Goal: Task Accomplishment & Management: Complete application form

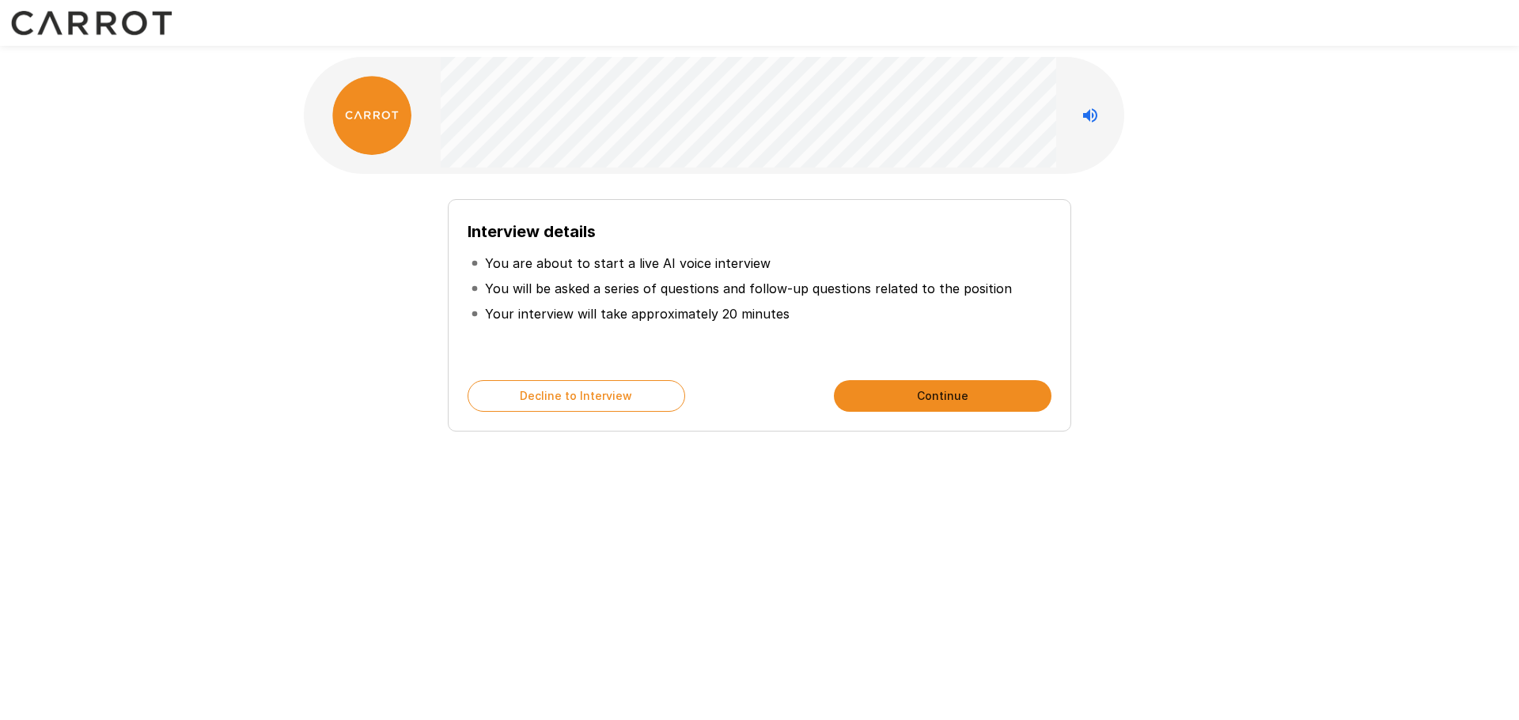
click at [959, 402] on button "Continue" at bounding box center [942, 396] width 217 height 32
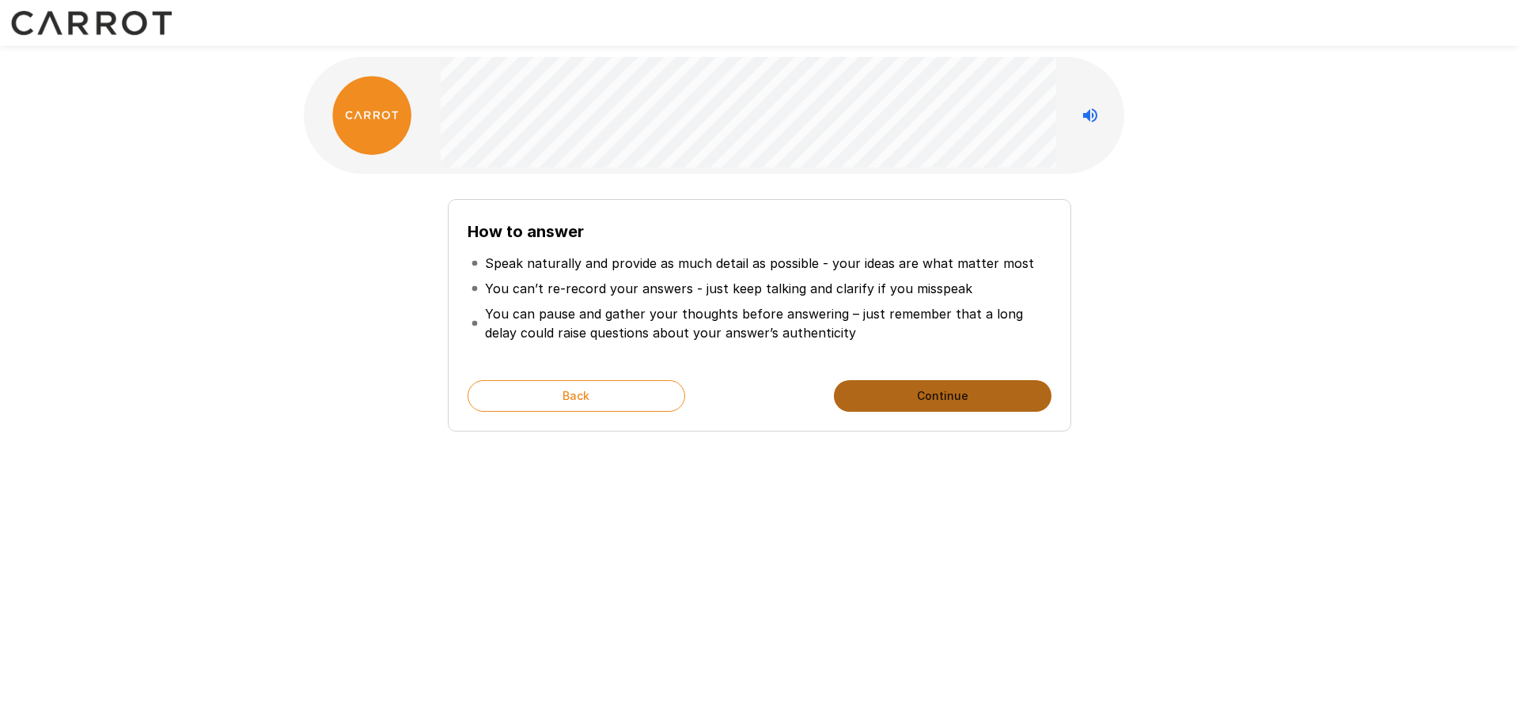
click at [918, 400] on button "Continue" at bounding box center [942, 396] width 217 height 32
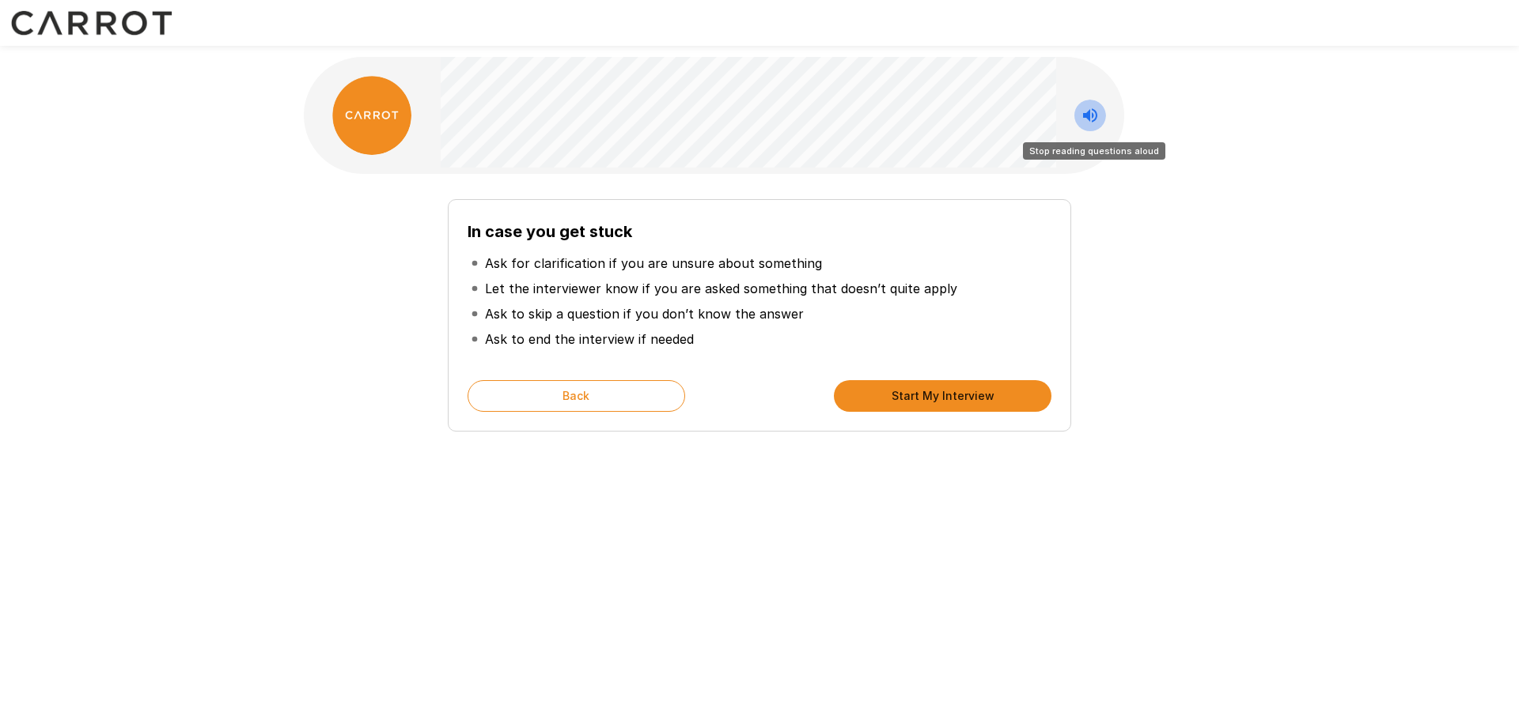
click at [1089, 112] on icon "Stop reading questions aloud" at bounding box center [1090, 115] width 14 height 14
click at [1089, 112] on icon "Read questions aloud" at bounding box center [1089, 115] width 19 height 19
click at [957, 394] on button "Start My Interview" at bounding box center [942, 396] width 217 height 32
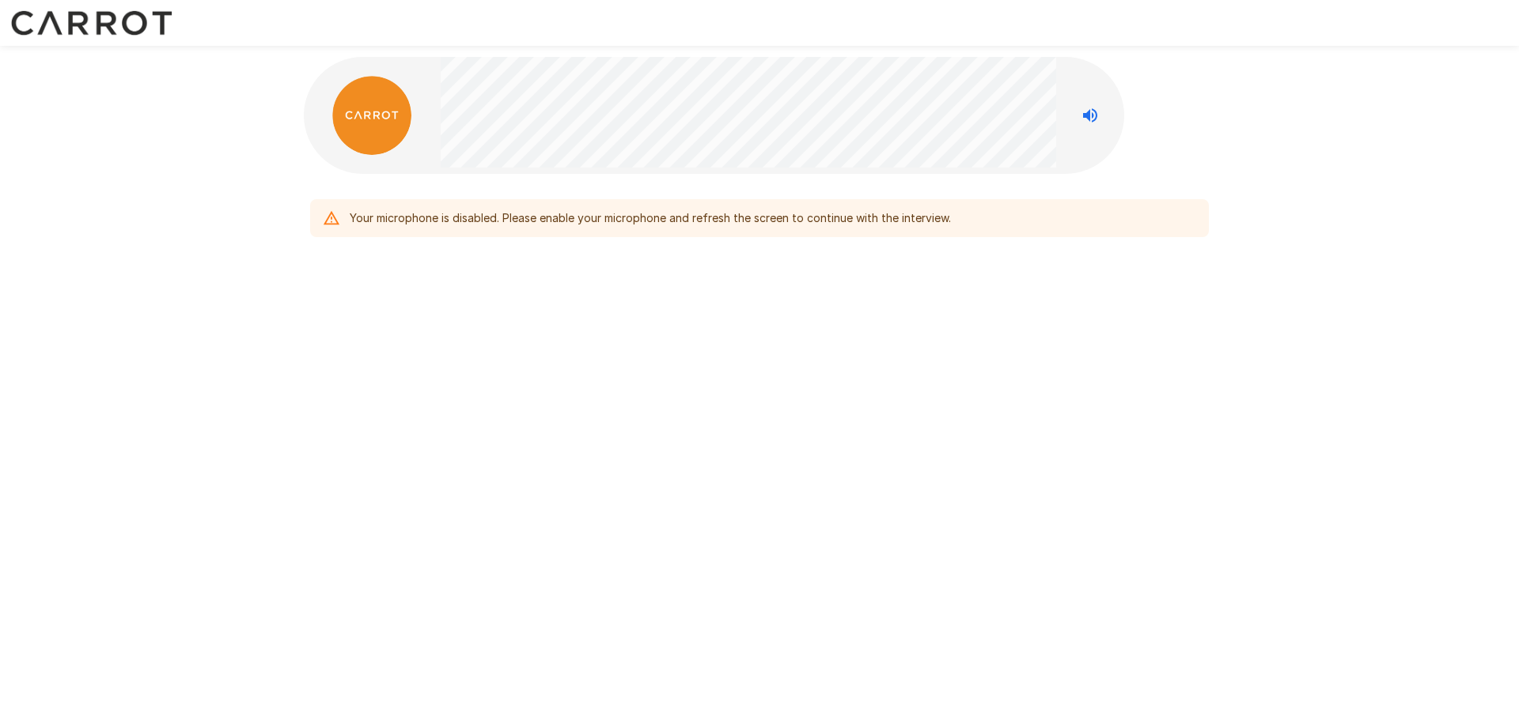
click at [766, 394] on div "Your microphone is disabled. Please enable your microphone and refresh the scre…" at bounding box center [759, 360] width 1519 height 720
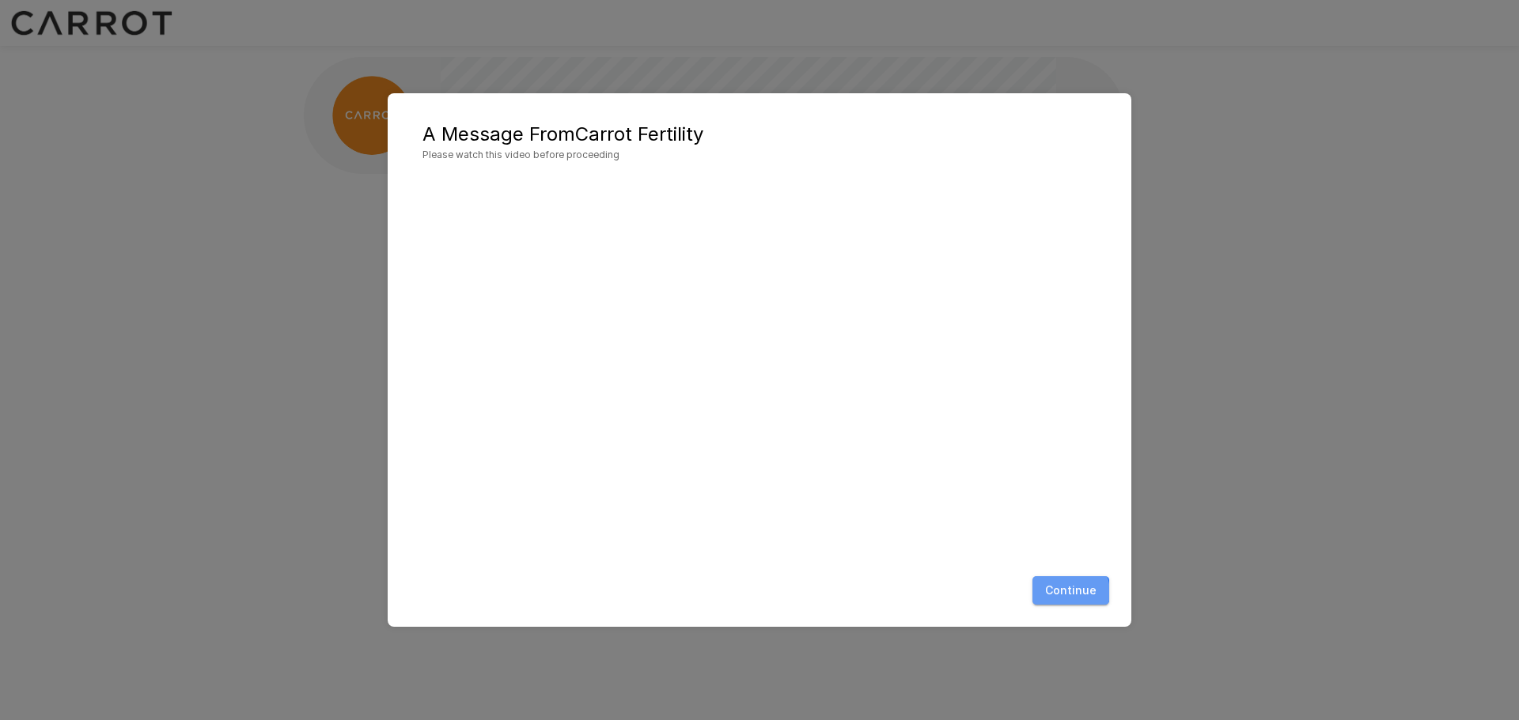
click at [1069, 592] on button "Continue" at bounding box center [1070, 591] width 77 height 29
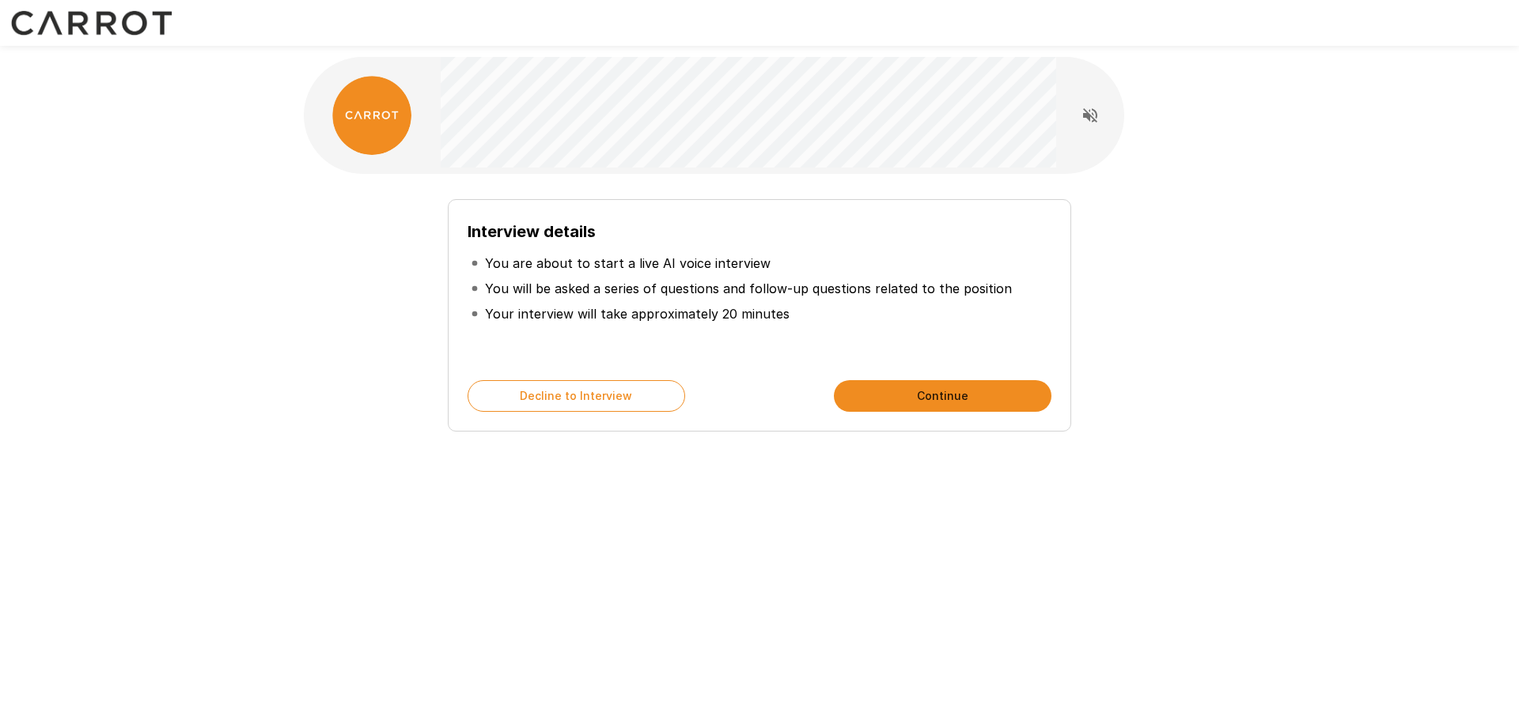
click at [741, 550] on div "Interview details You are about to start a live AI voice interview You will be …" at bounding box center [759, 282] width 949 height 565
click at [955, 399] on button "Continue" at bounding box center [942, 396] width 217 height 32
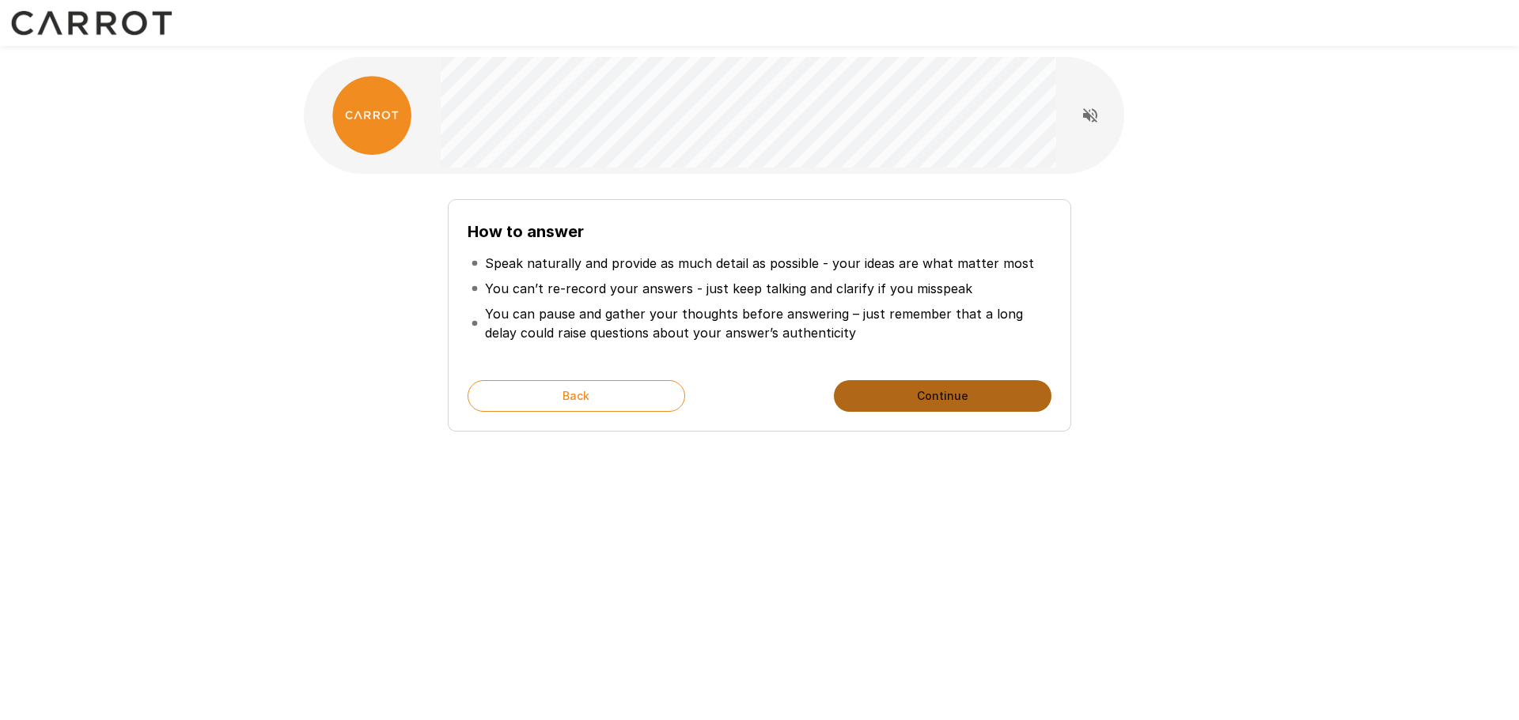
click at [955, 399] on button "Continue" at bounding box center [942, 396] width 217 height 32
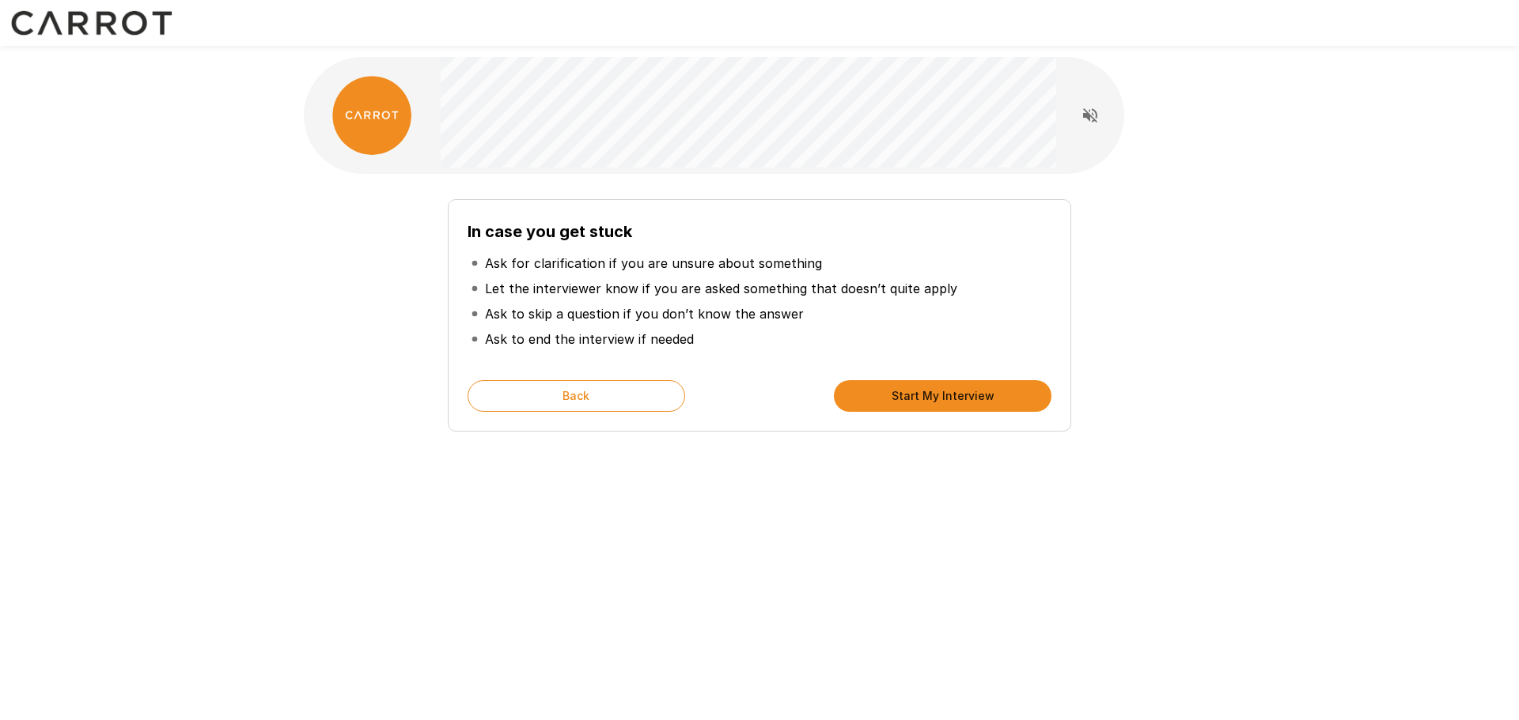
click at [955, 399] on button "Start My Interview" at bounding box center [942, 396] width 217 height 32
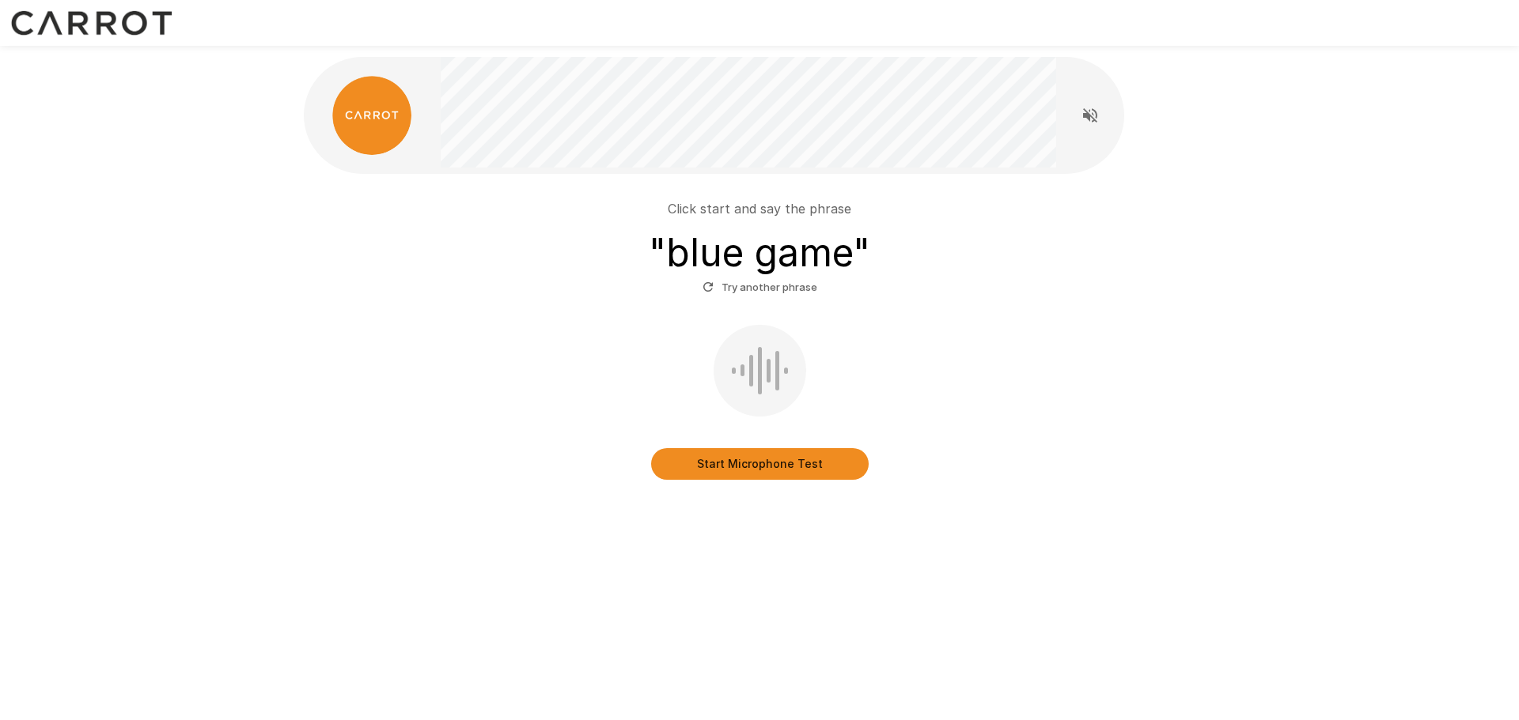
click at [761, 467] on button "Start Microphone Test" at bounding box center [759, 464] width 217 height 32
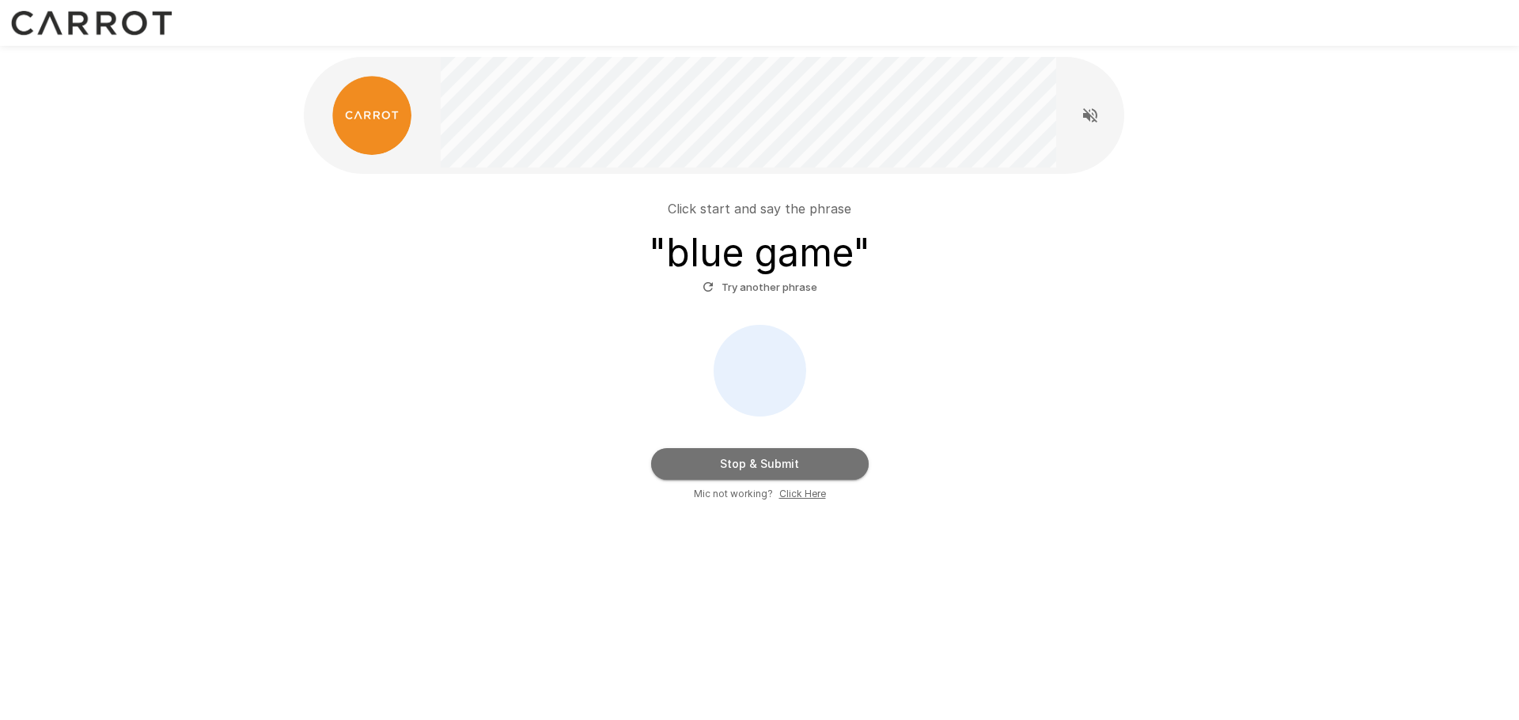
click at [761, 467] on button "Stop & Submit" at bounding box center [759, 464] width 217 height 32
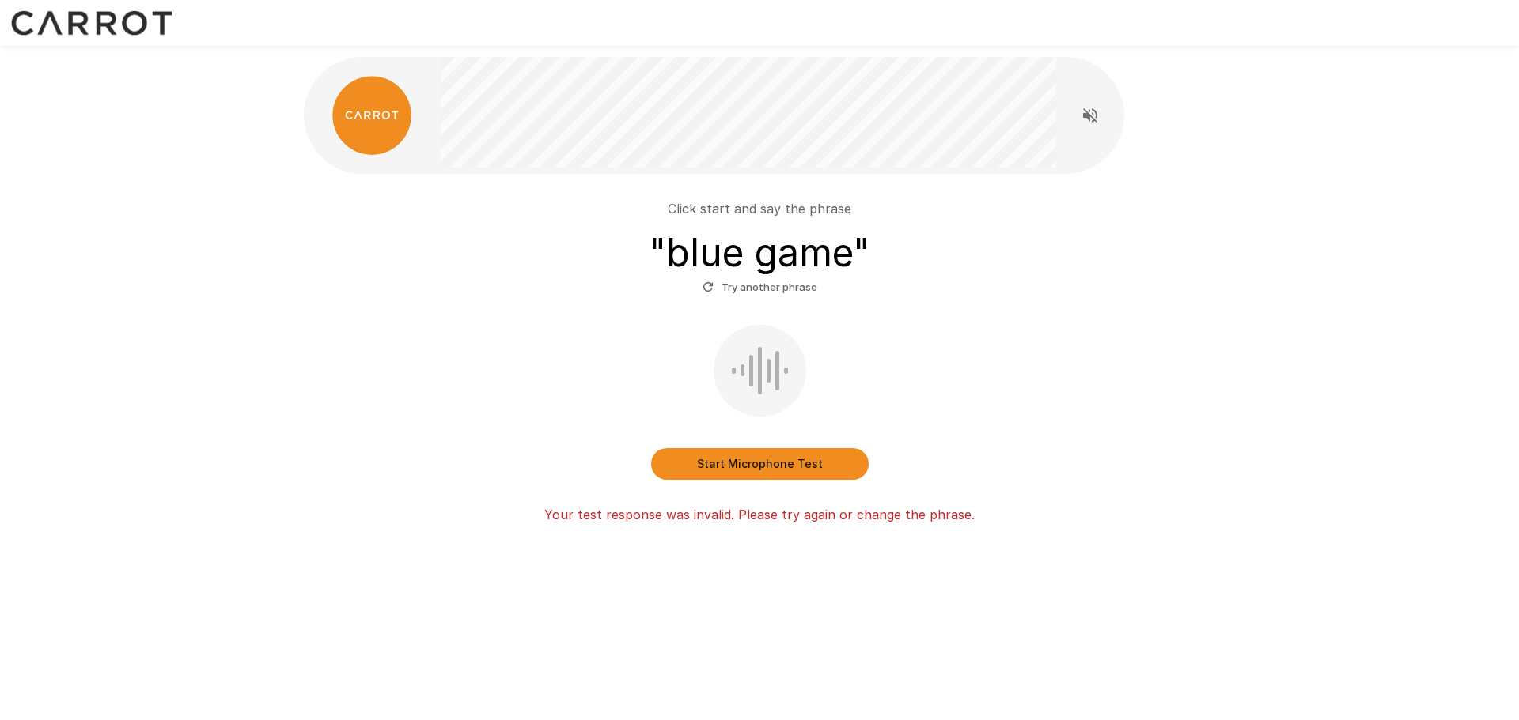
click at [728, 282] on button "Try another phrase" at bounding box center [759, 287] width 123 height 25
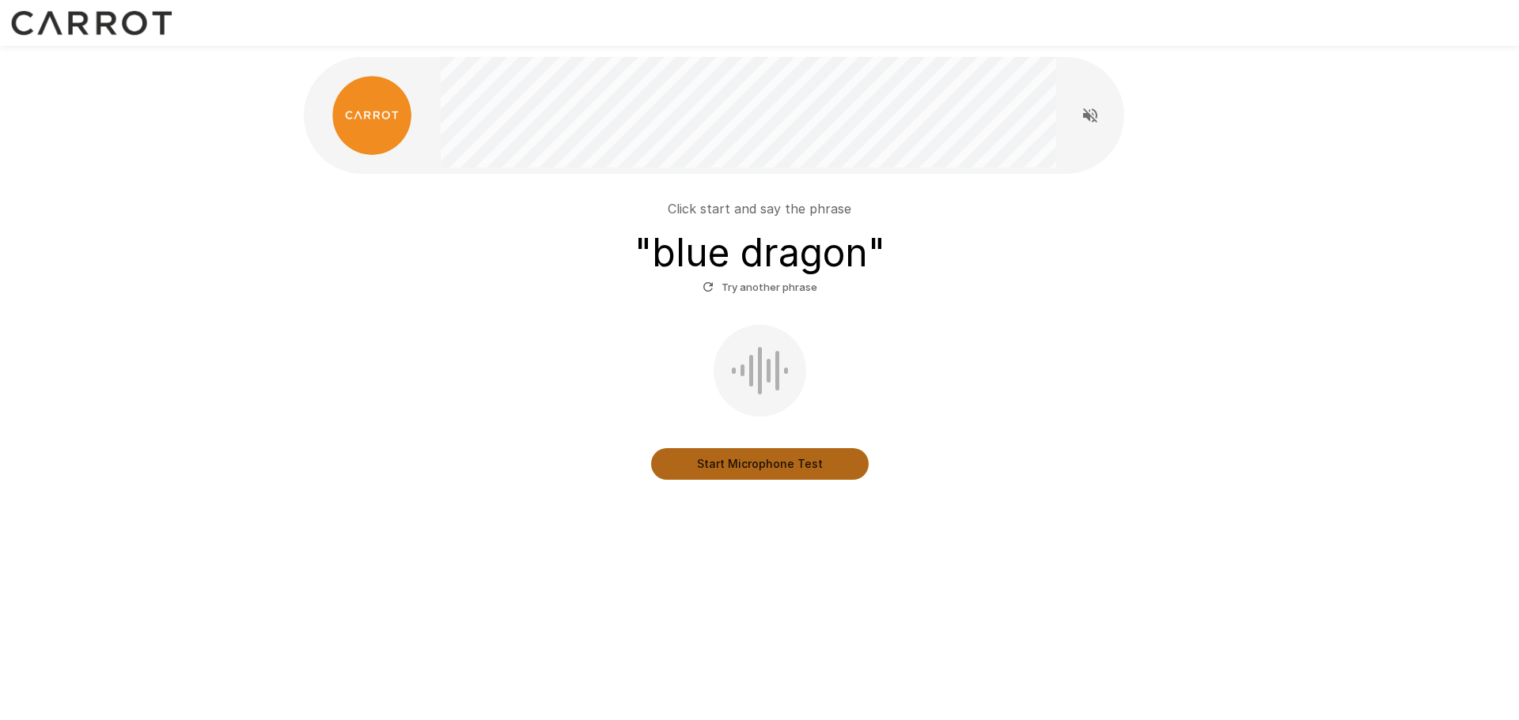
click at [766, 467] on button "Start Microphone Test" at bounding box center [759, 464] width 217 height 32
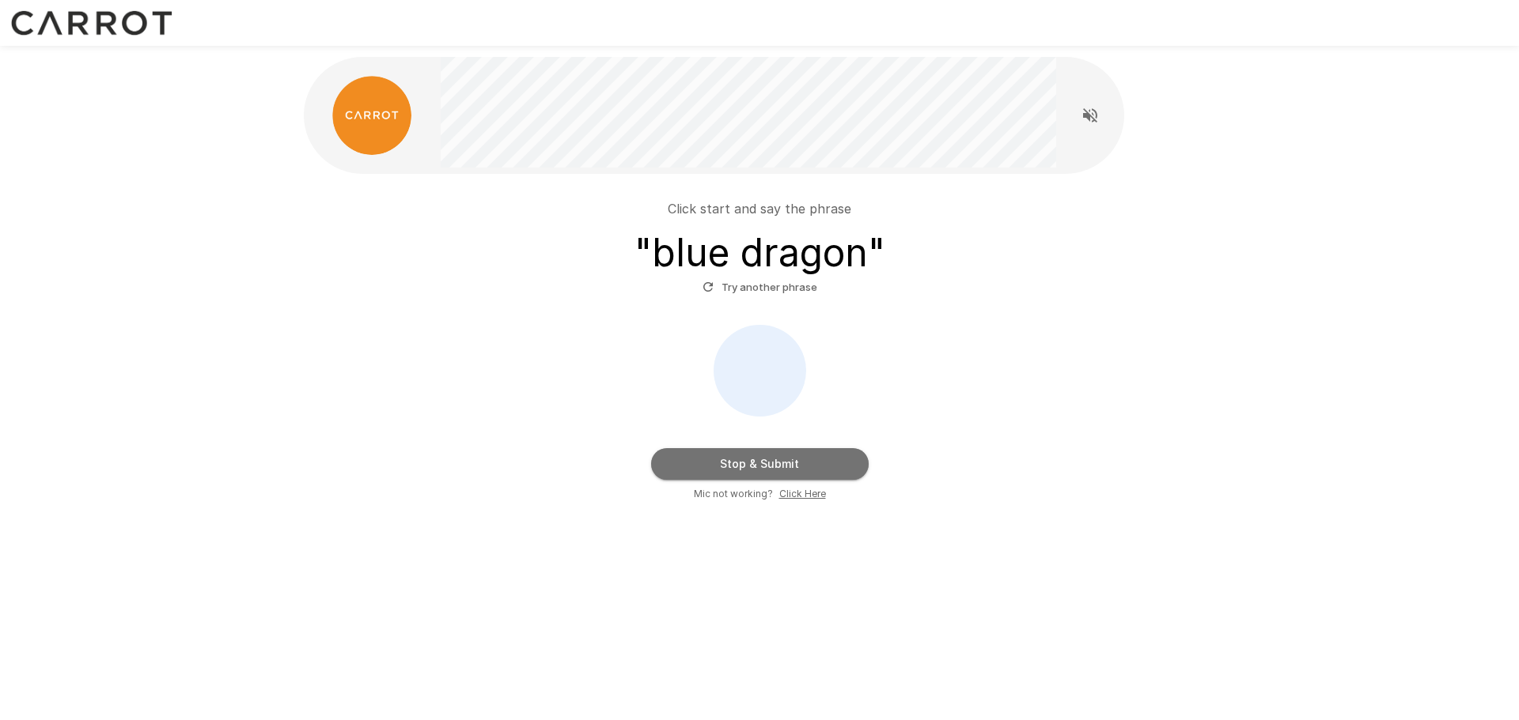
click at [766, 467] on button "Stop & Submit" at bounding box center [759, 464] width 217 height 32
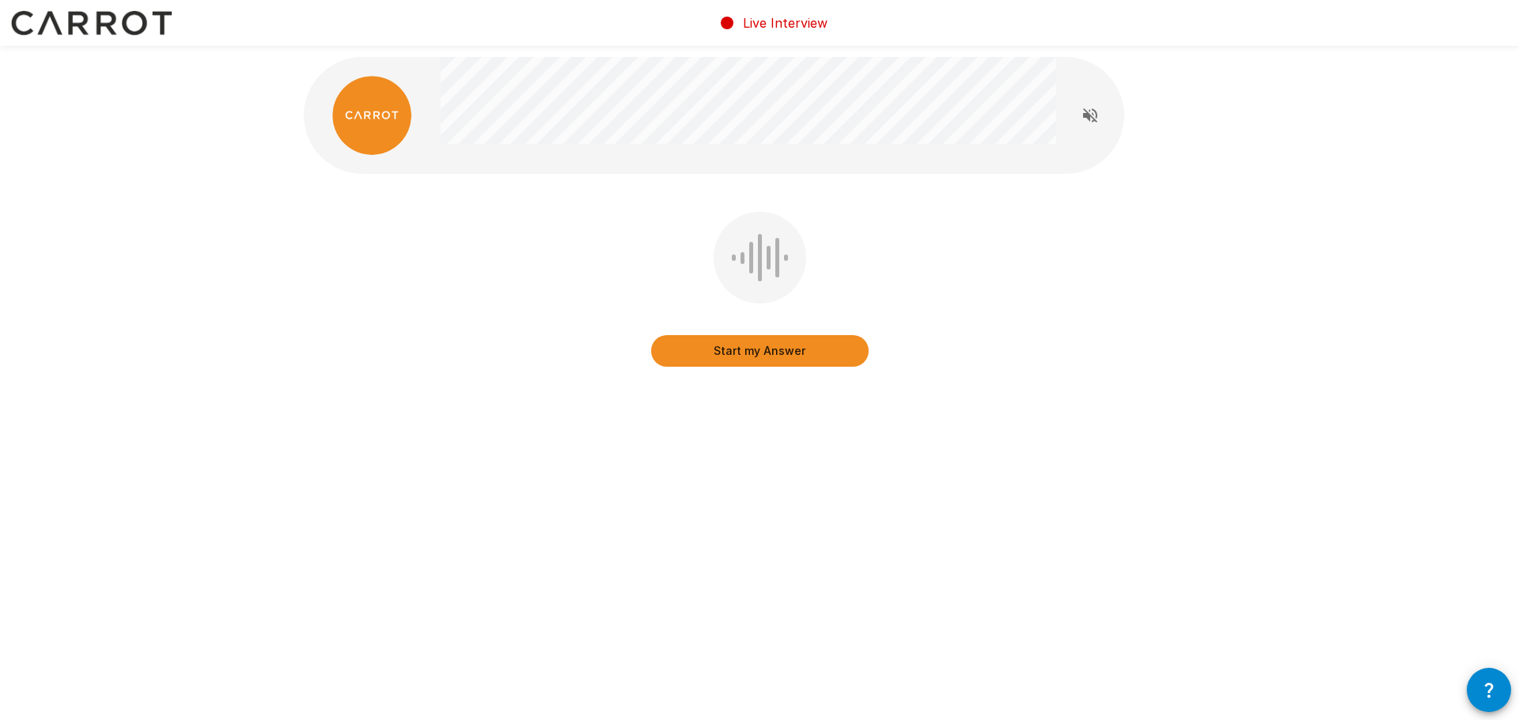
click at [428, 568] on div "Live Interview Start my Answer" at bounding box center [759, 360] width 1519 height 720
click at [1093, 119] on icon "Read questions aloud" at bounding box center [1090, 115] width 14 height 14
click at [769, 352] on button "Start my Answer" at bounding box center [759, 351] width 217 height 32
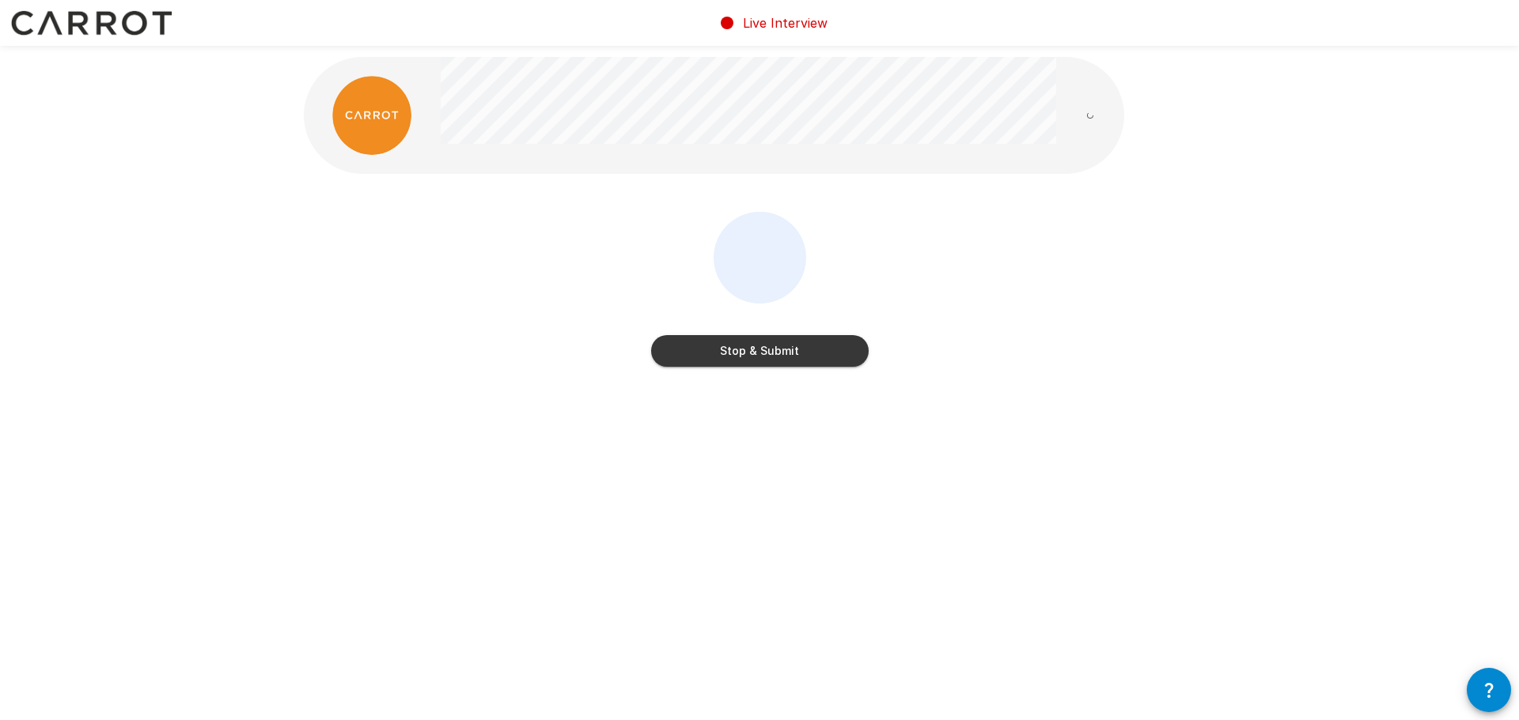
click at [760, 360] on button "Stop & Submit" at bounding box center [759, 351] width 217 height 32
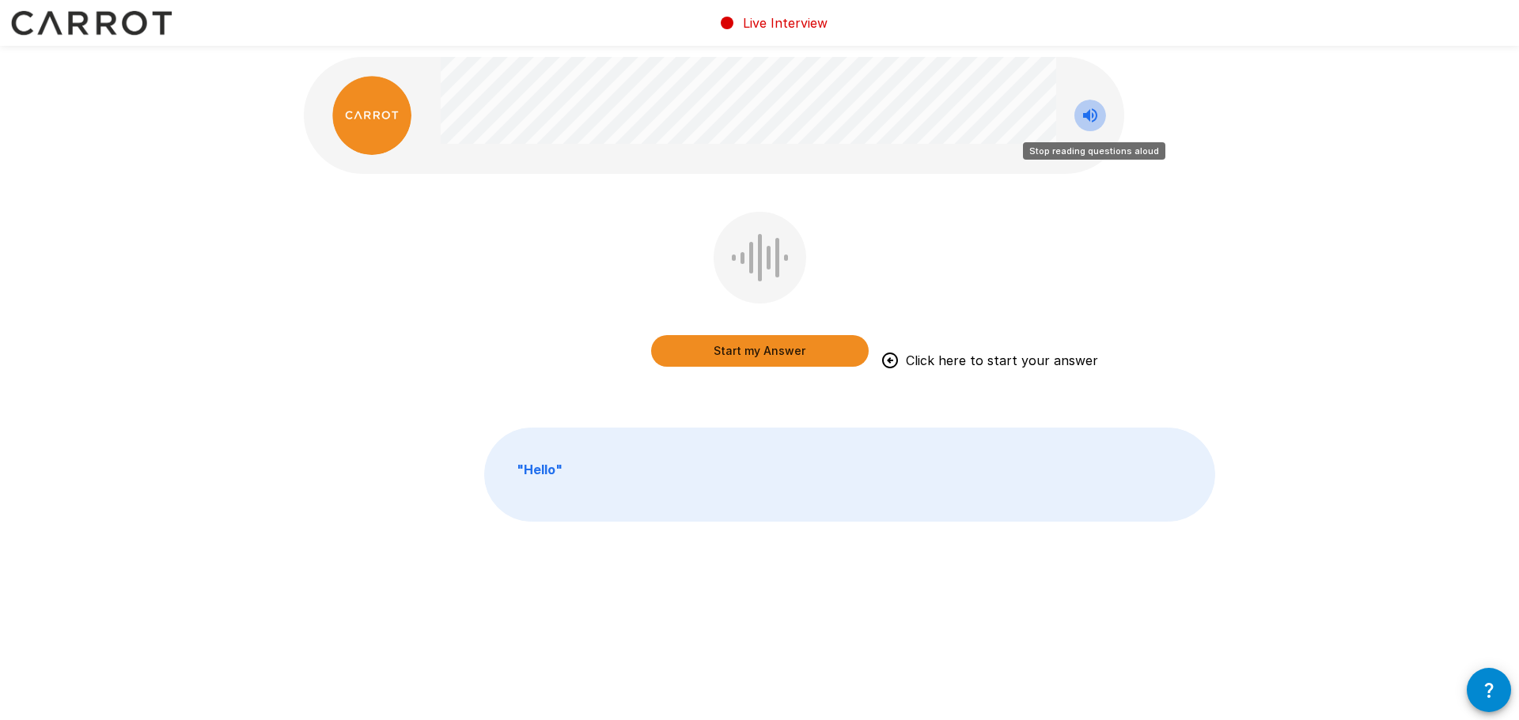
click at [1094, 113] on icon "Stop reading questions aloud" at bounding box center [1089, 115] width 19 height 19
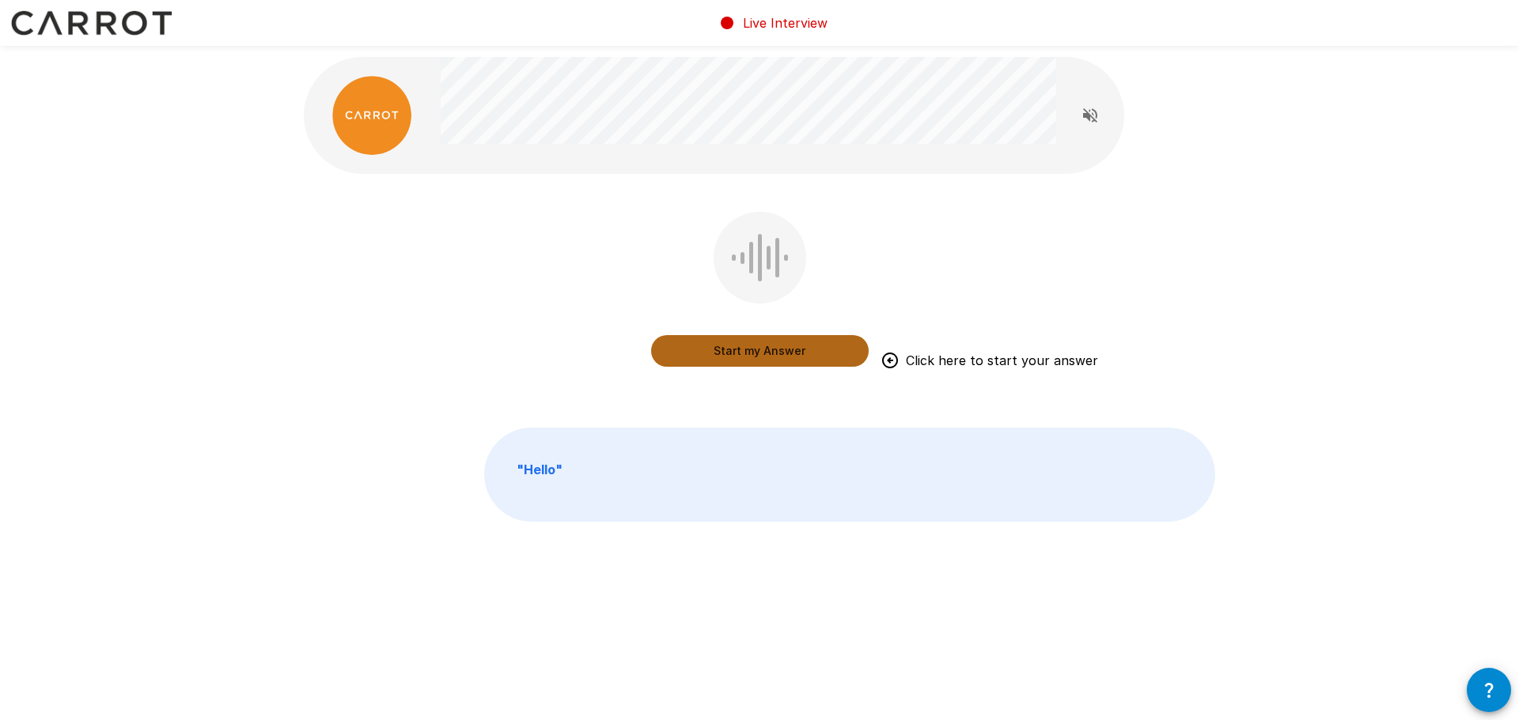
click at [773, 350] on button "Start my Answer" at bounding box center [759, 351] width 217 height 32
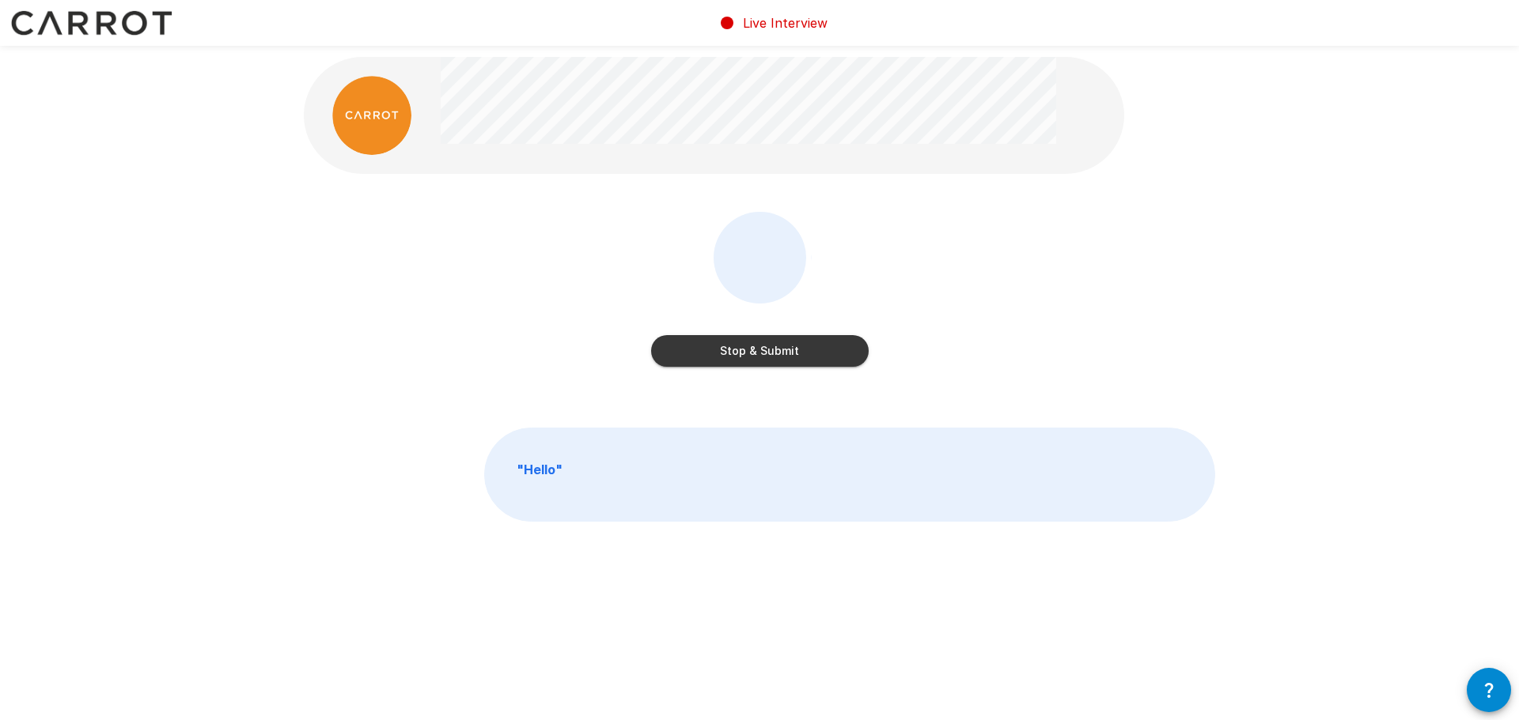
click at [773, 350] on button "Stop & Submit" at bounding box center [759, 351] width 217 height 32
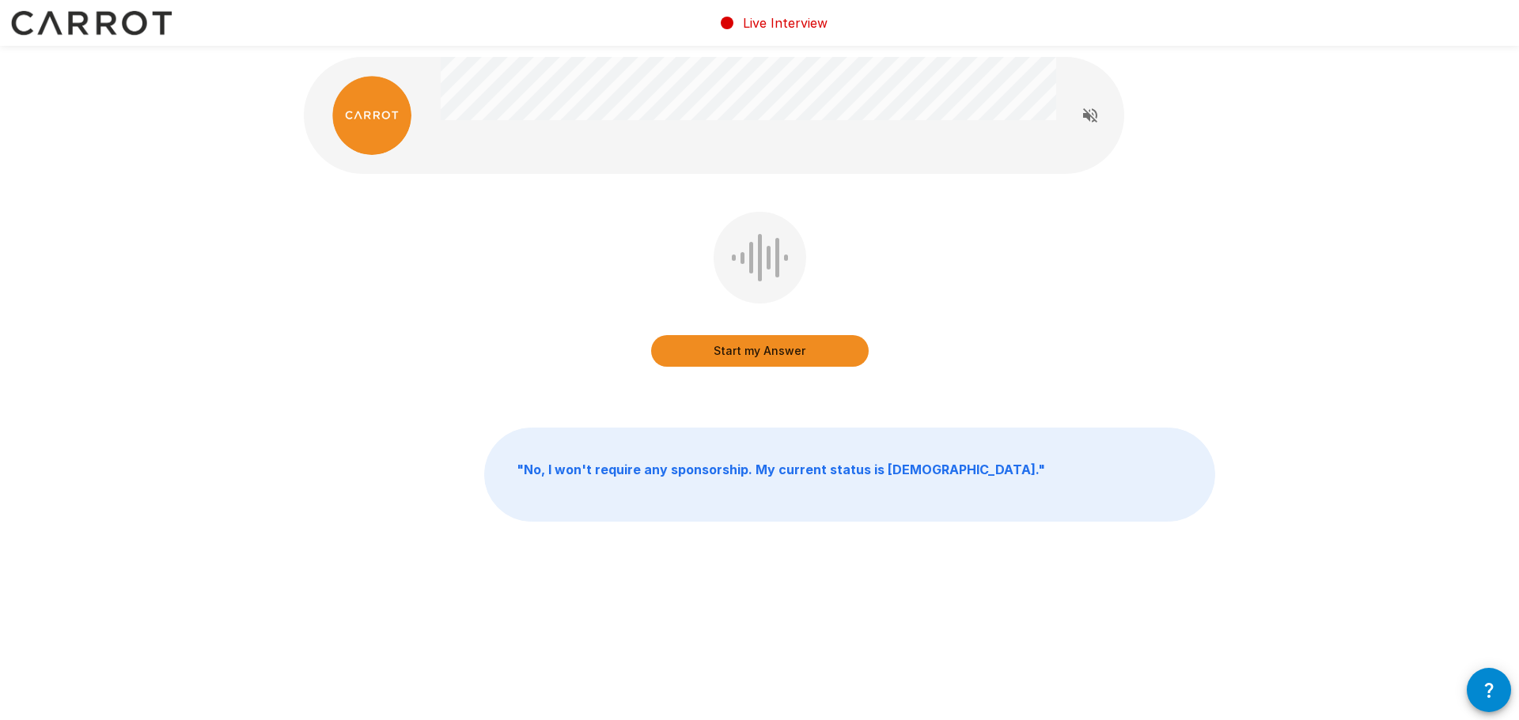
click at [773, 350] on button "Start my Answer" at bounding box center [759, 351] width 217 height 32
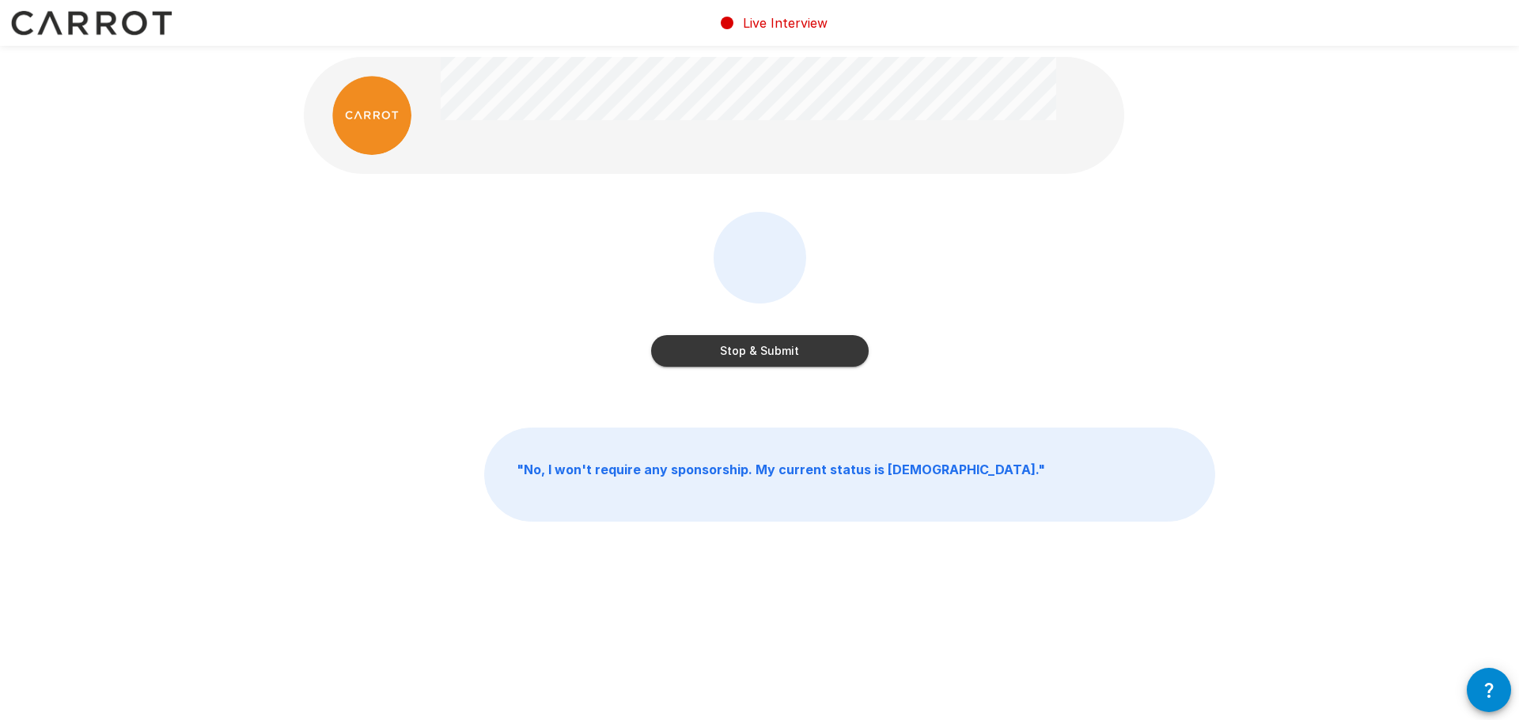
click at [773, 350] on button "Stop & Submit" at bounding box center [759, 351] width 217 height 32
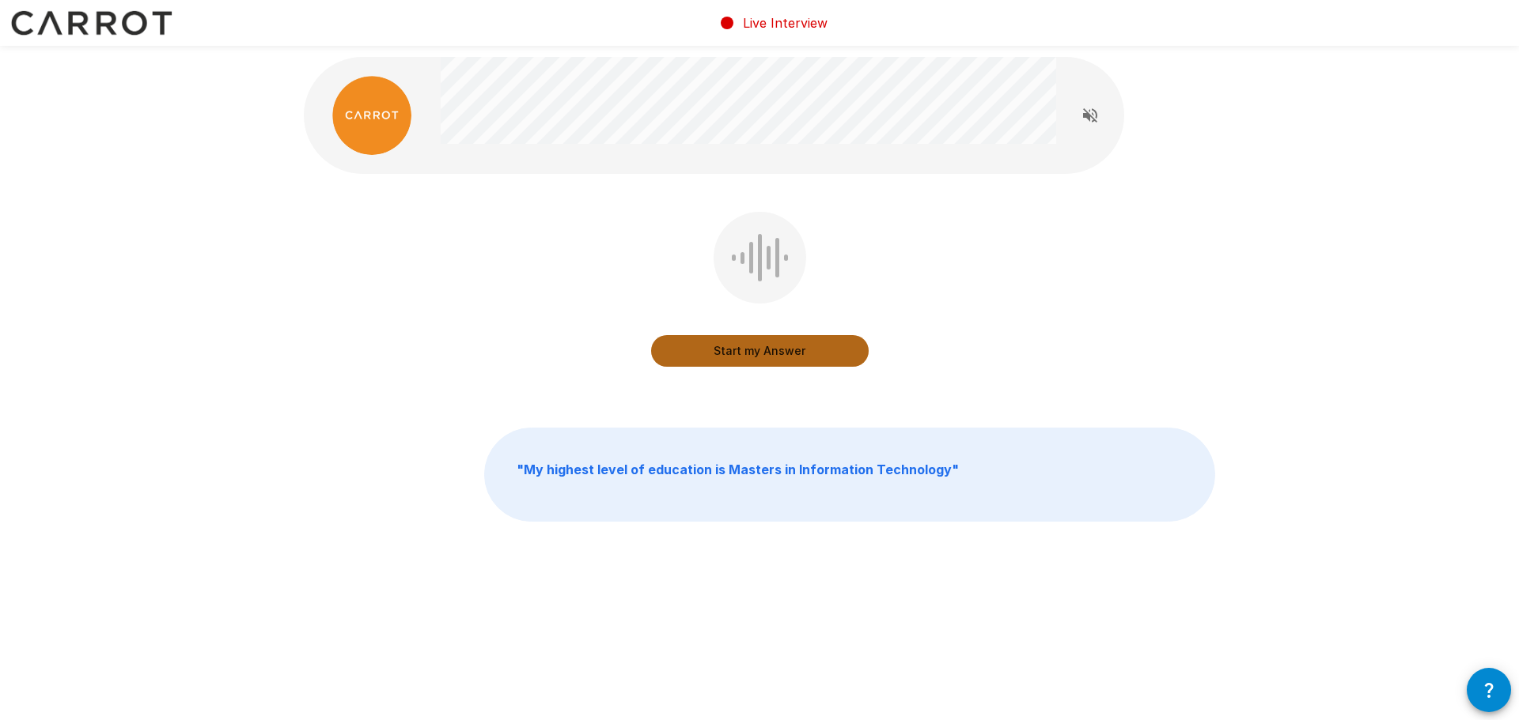
click at [773, 350] on button "Start my Answer" at bounding box center [759, 351] width 217 height 32
click at [773, 350] on button "Stop & Submit" at bounding box center [759, 351] width 217 height 32
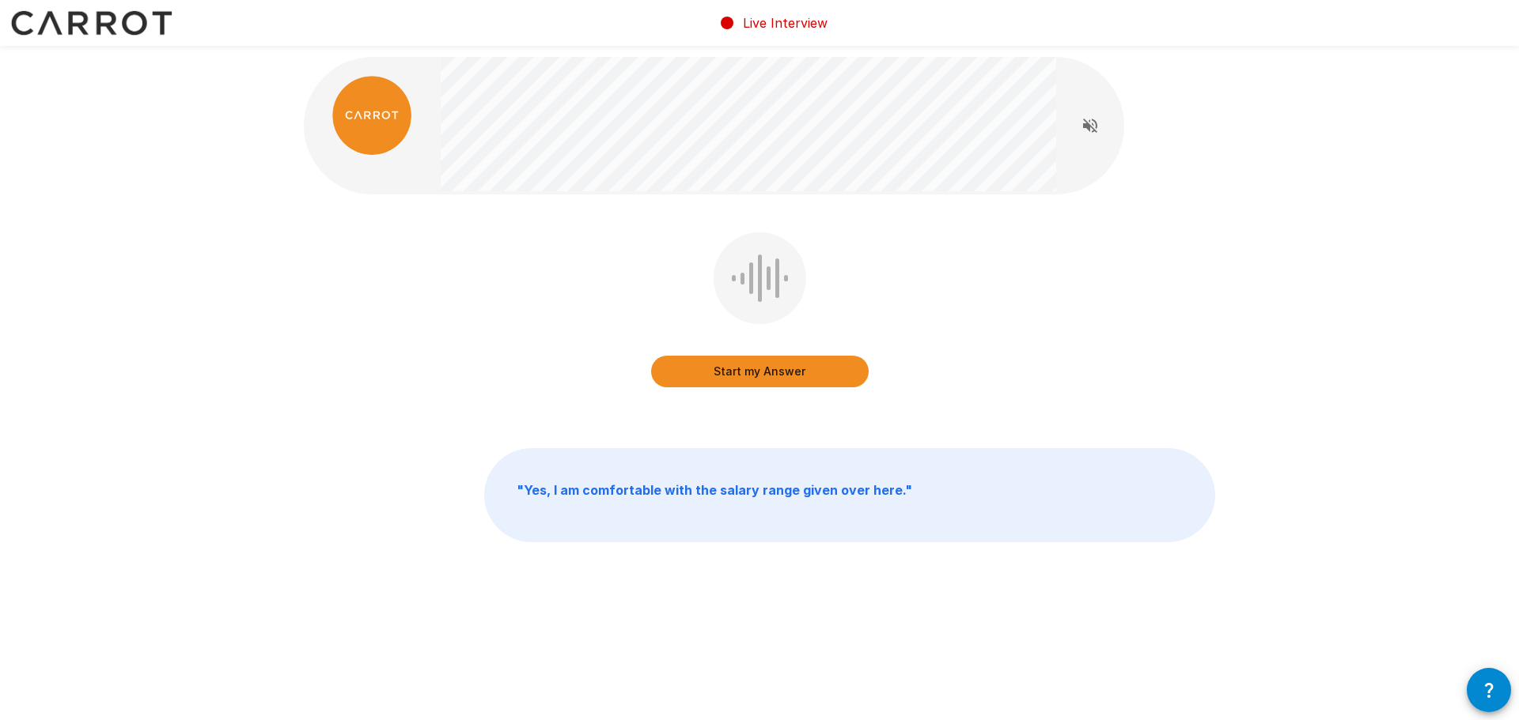
click at [1090, 124] on icon "Read questions aloud" at bounding box center [1089, 125] width 19 height 19
click at [1090, 124] on icon "Stop reading questions aloud" at bounding box center [1089, 125] width 19 height 19
click at [766, 370] on button "Start my Answer" at bounding box center [759, 372] width 217 height 32
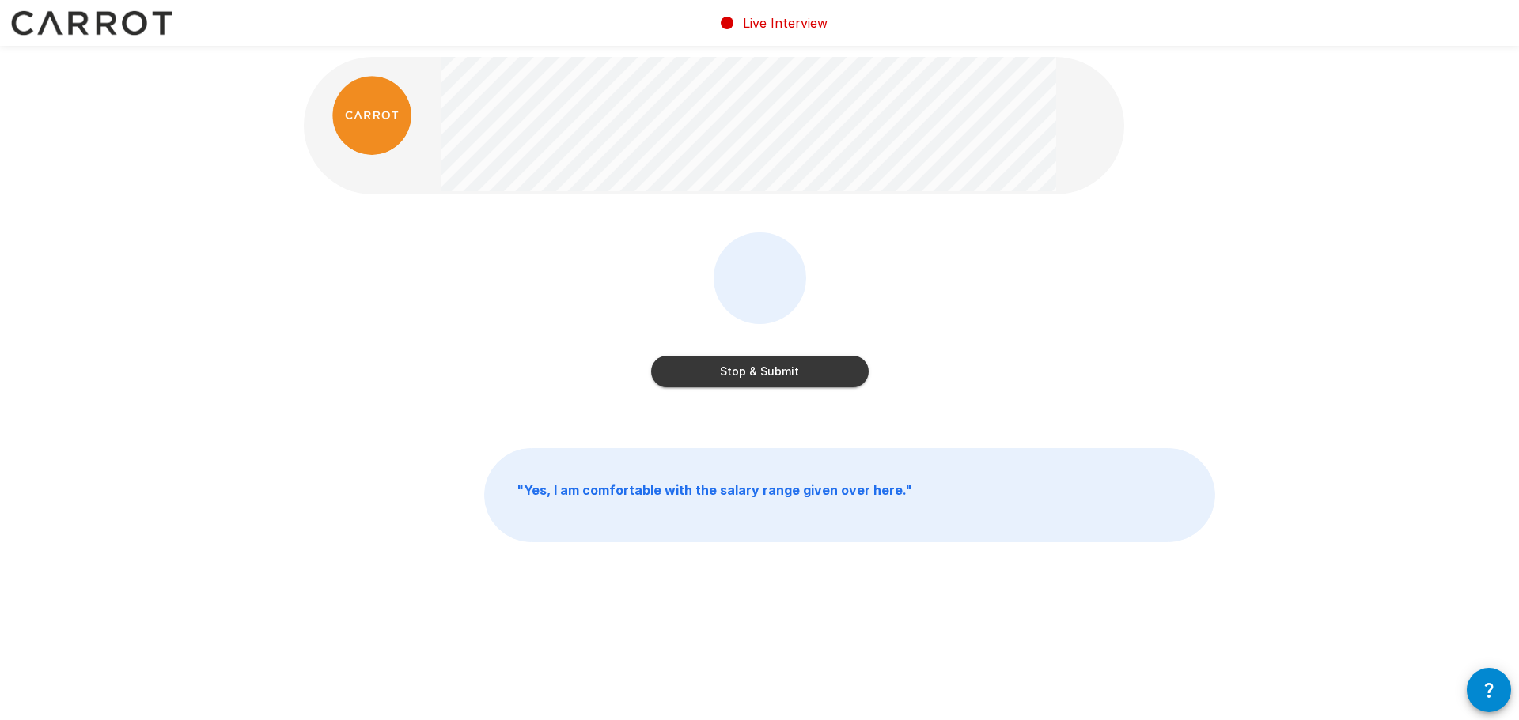
click at [758, 370] on button "Stop & Submit" at bounding box center [759, 372] width 217 height 32
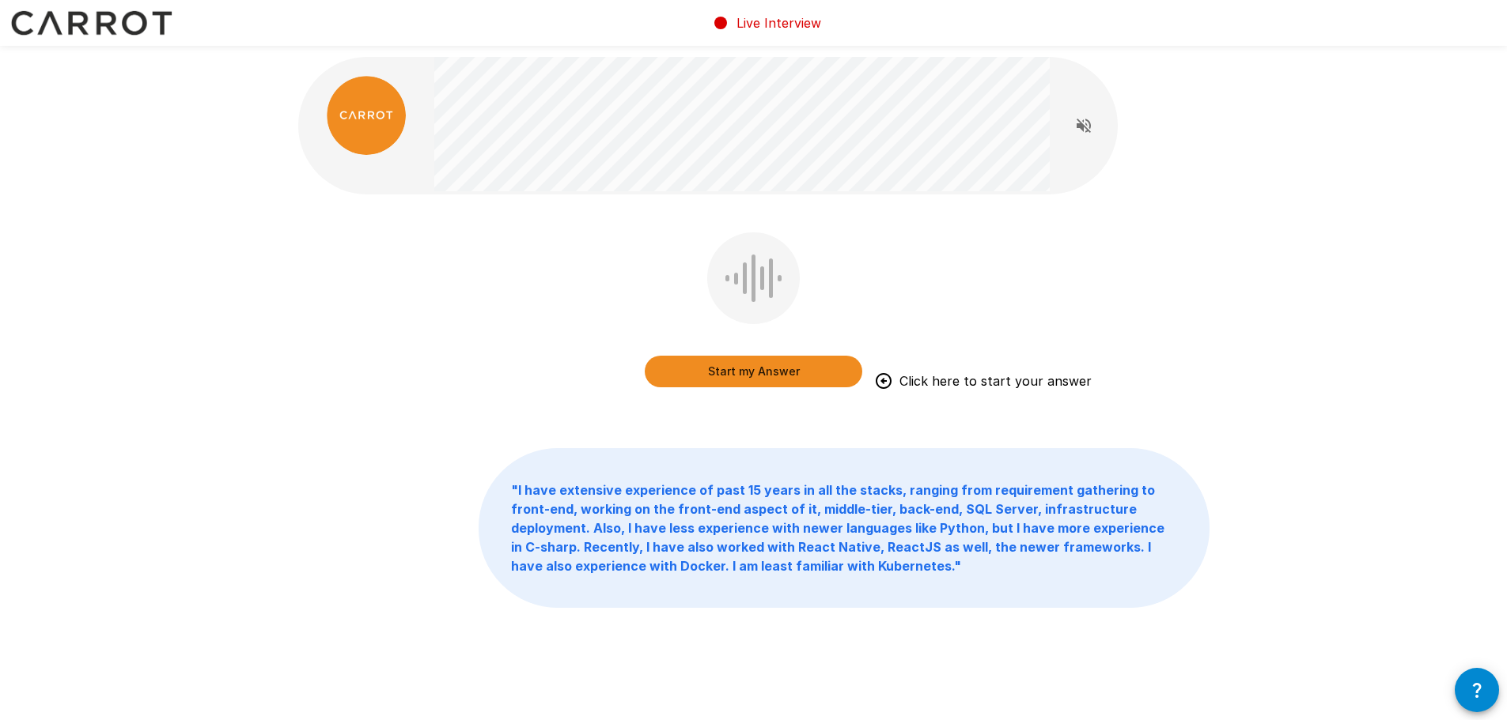
click at [738, 374] on button "Start my Answer" at bounding box center [753, 372] width 217 height 32
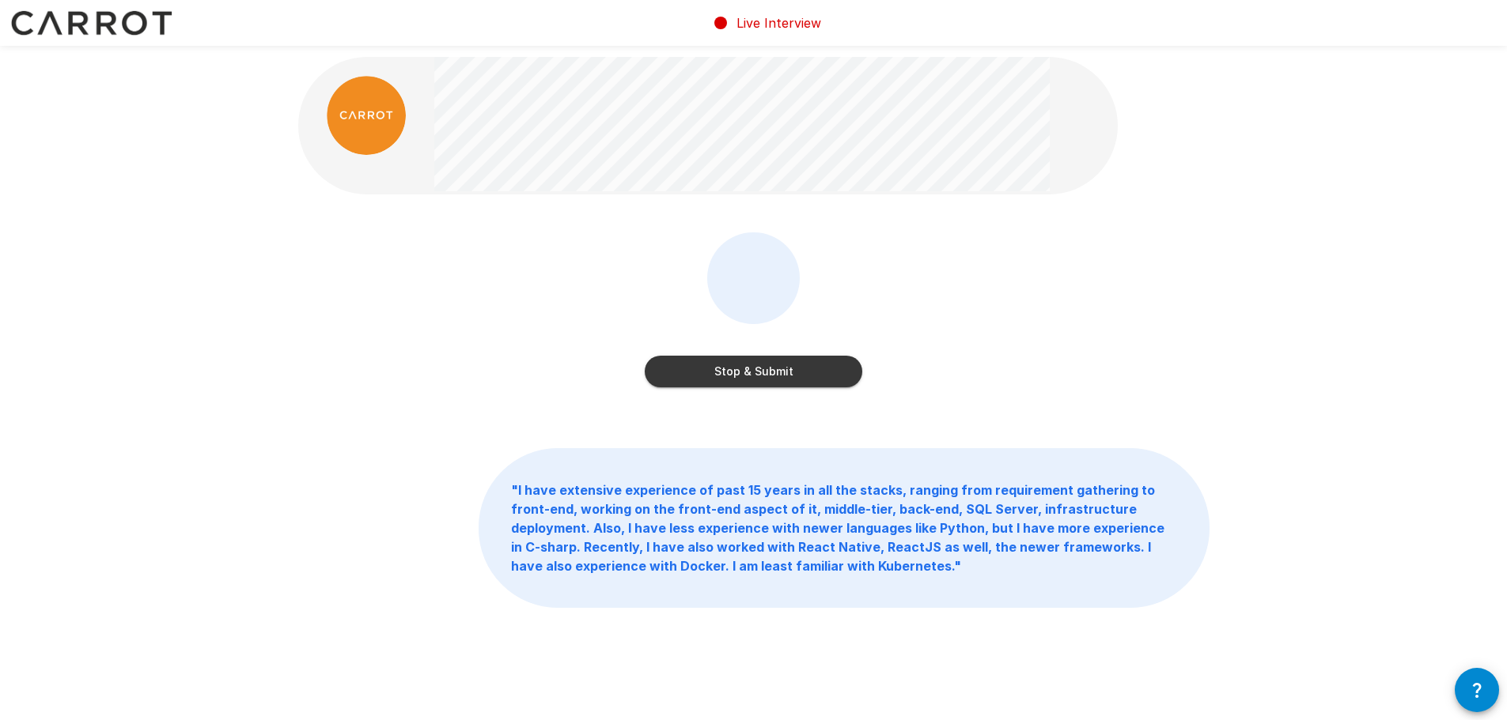
click at [724, 374] on button "Stop & Submit" at bounding box center [753, 372] width 217 height 32
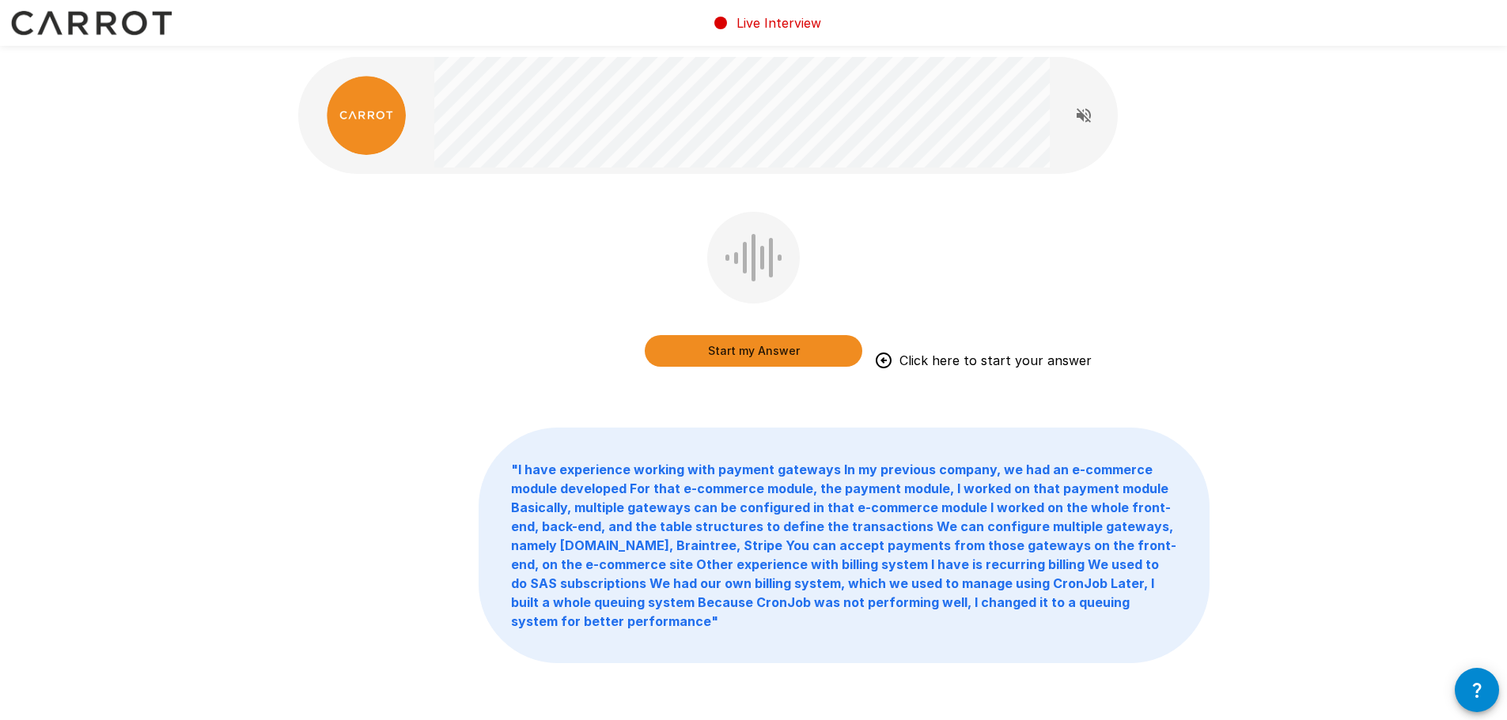
click at [748, 355] on button "Start my Answer" at bounding box center [753, 351] width 217 height 32
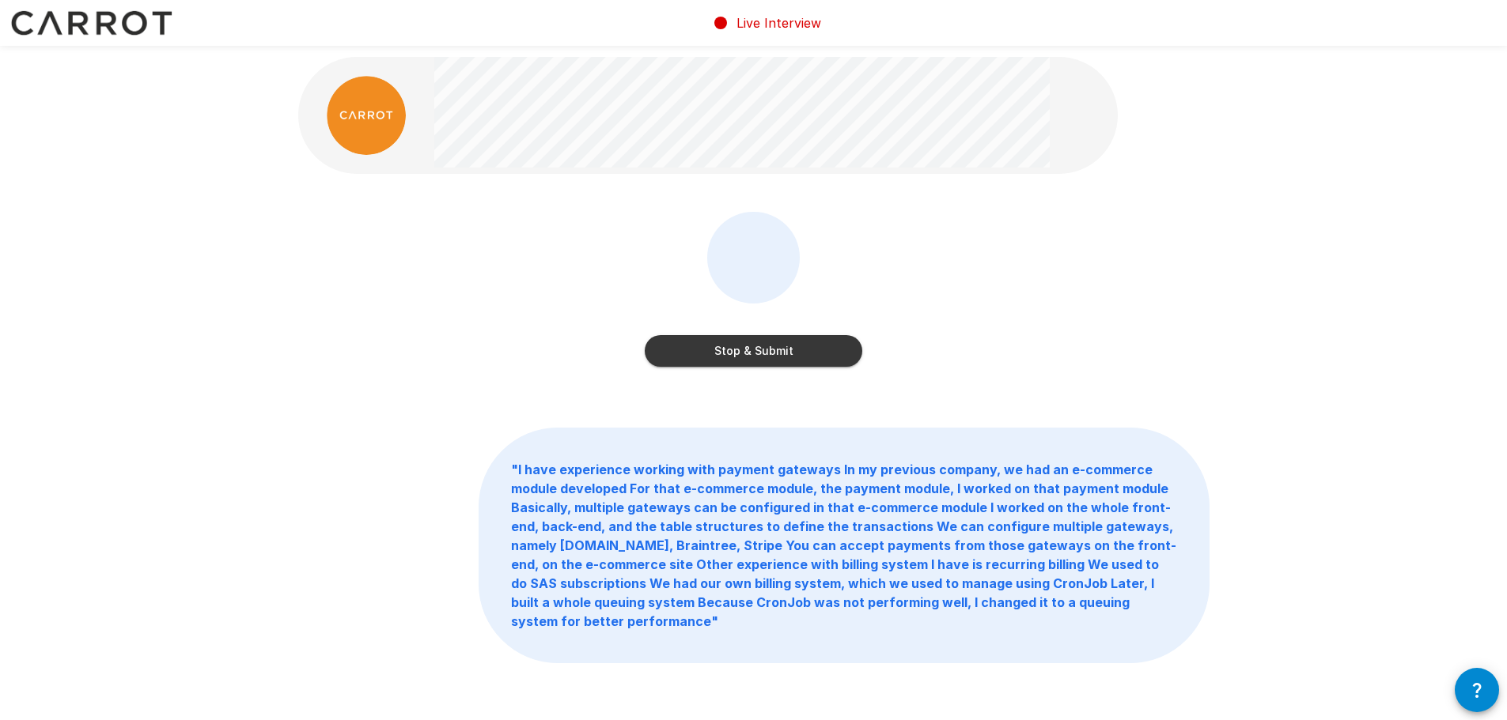
click at [779, 354] on button "Stop & Submit" at bounding box center [753, 351] width 217 height 32
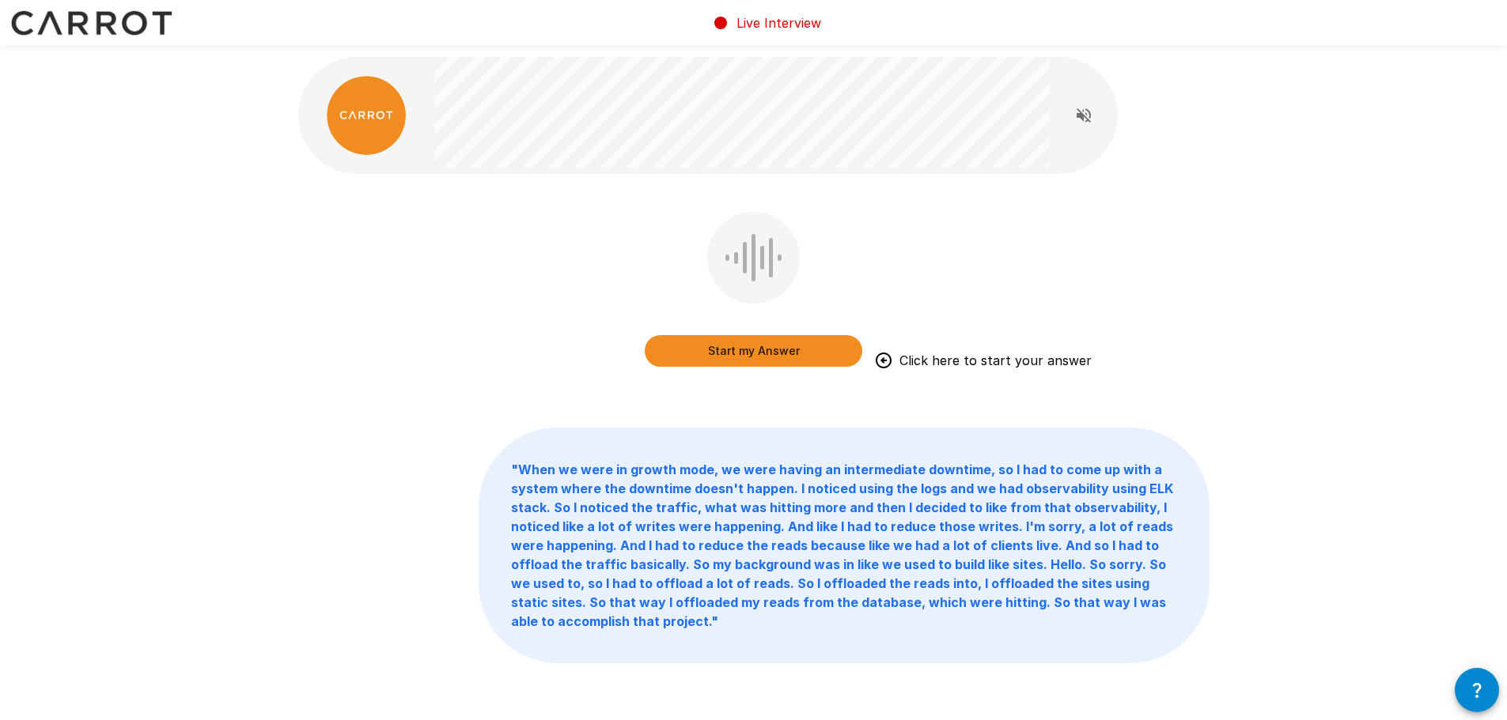
click at [791, 596] on b "" When we were in growth mode, we were having an intermediate downtime, so I ha…" at bounding box center [842, 546] width 662 height 168
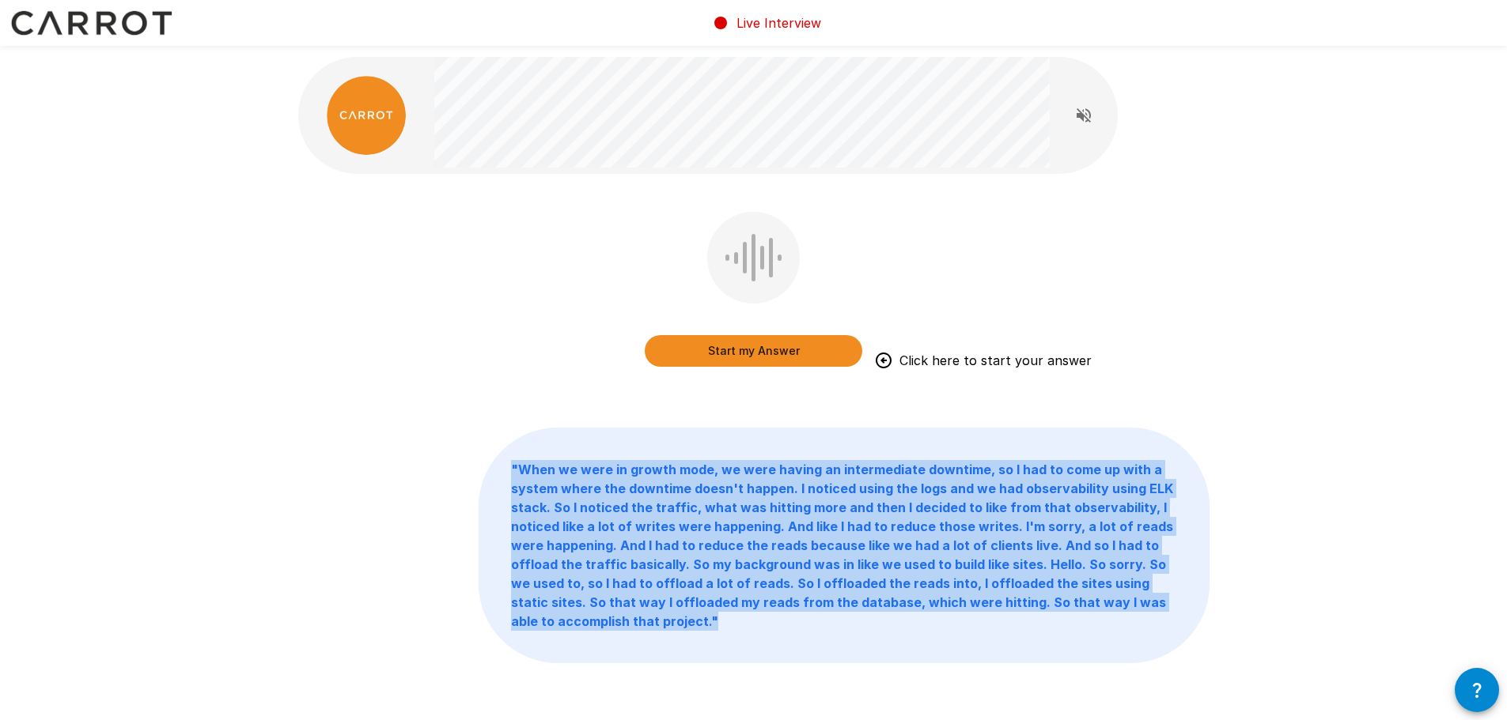
click at [791, 596] on b "" When we were in growth mode, we were having an intermediate downtime, so I ha…" at bounding box center [842, 546] width 662 height 168
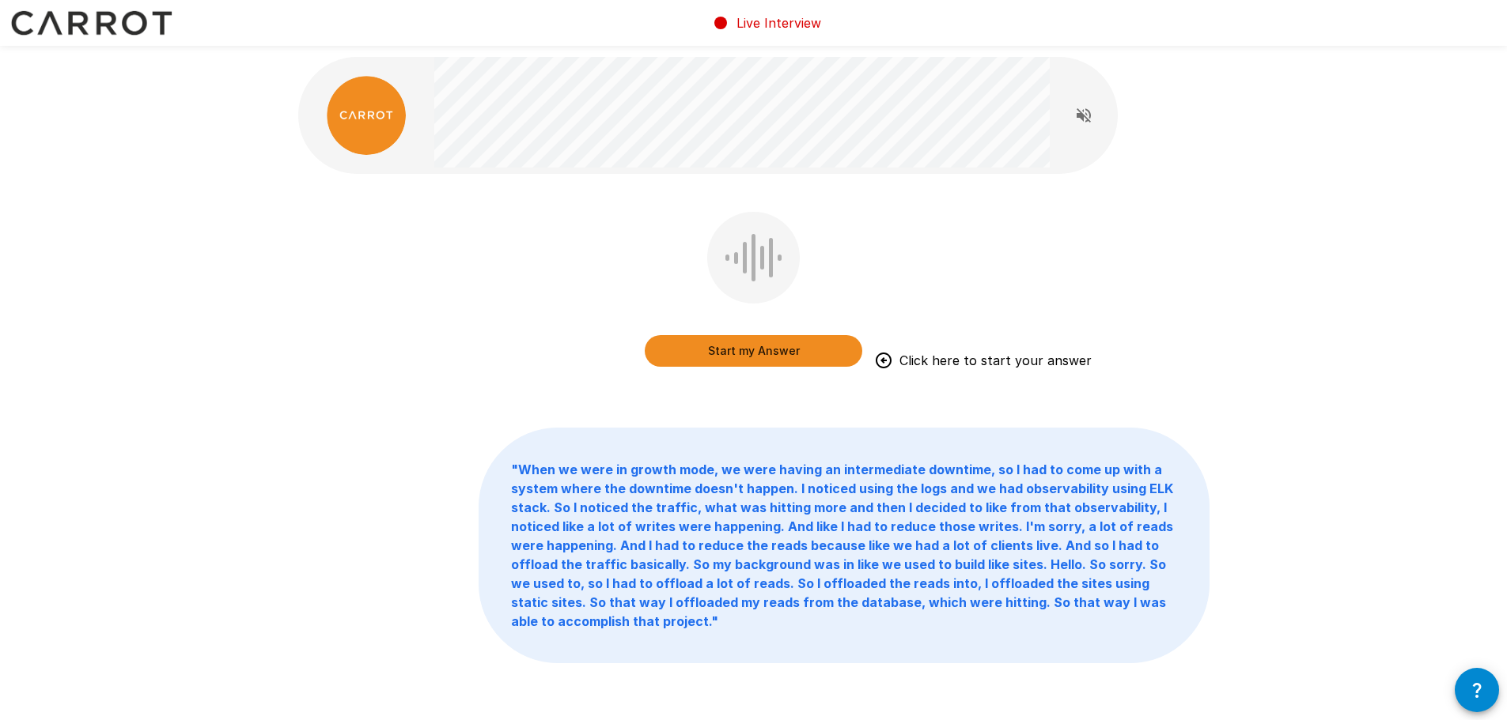
drag, startPoint x: 804, startPoint y: 591, endPoint x: 712, endPoint y: 591, distance: 91.7
click at [712, 591] on b "" When we were in growth mode, we were having an intermediate downtime, so I ha…" at bounding box center [842, 546] width 662 height 168
click at [762, 350] on button "Start my Answer" at bounding box center [753, 351] width 217 height 32
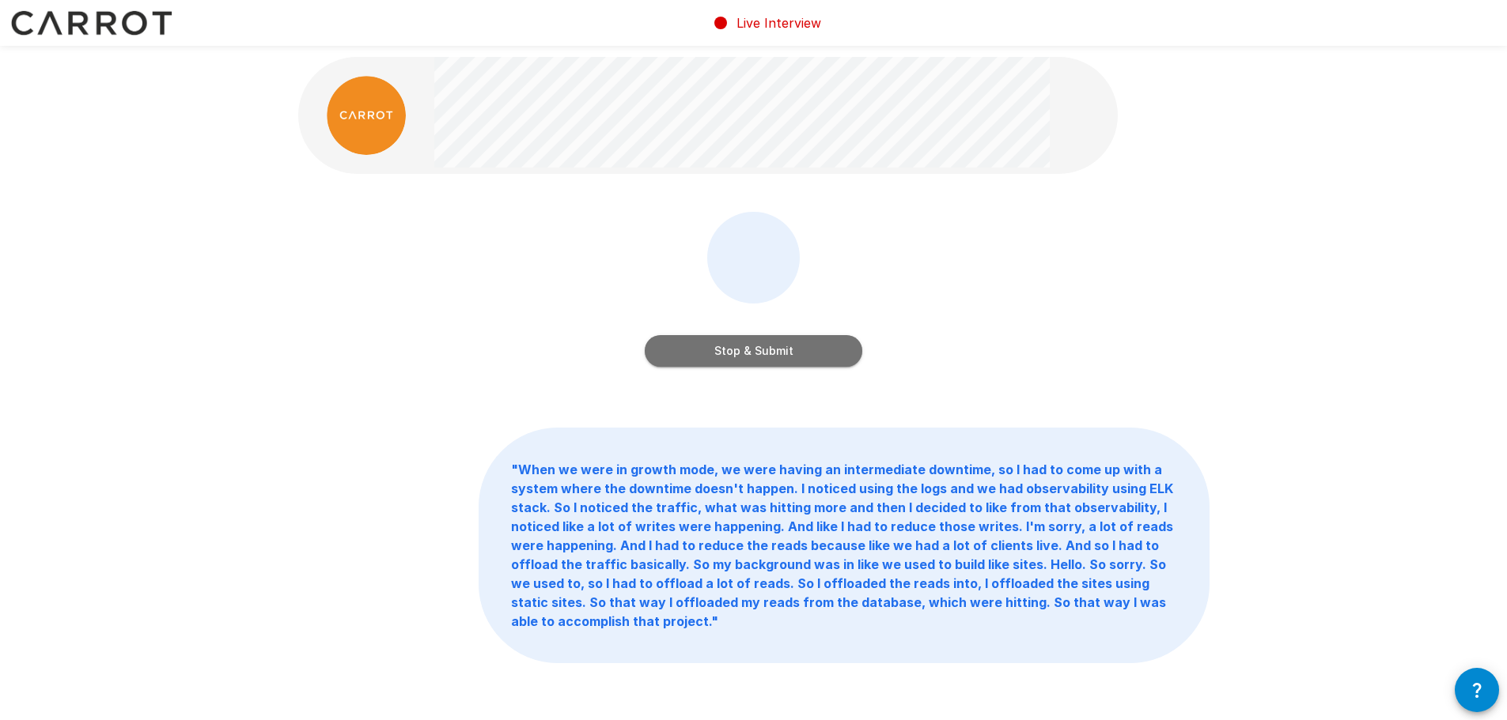
click at [762, 351] on button "Stop & Submit" at bounding box center [753, 351] width 217 height 32
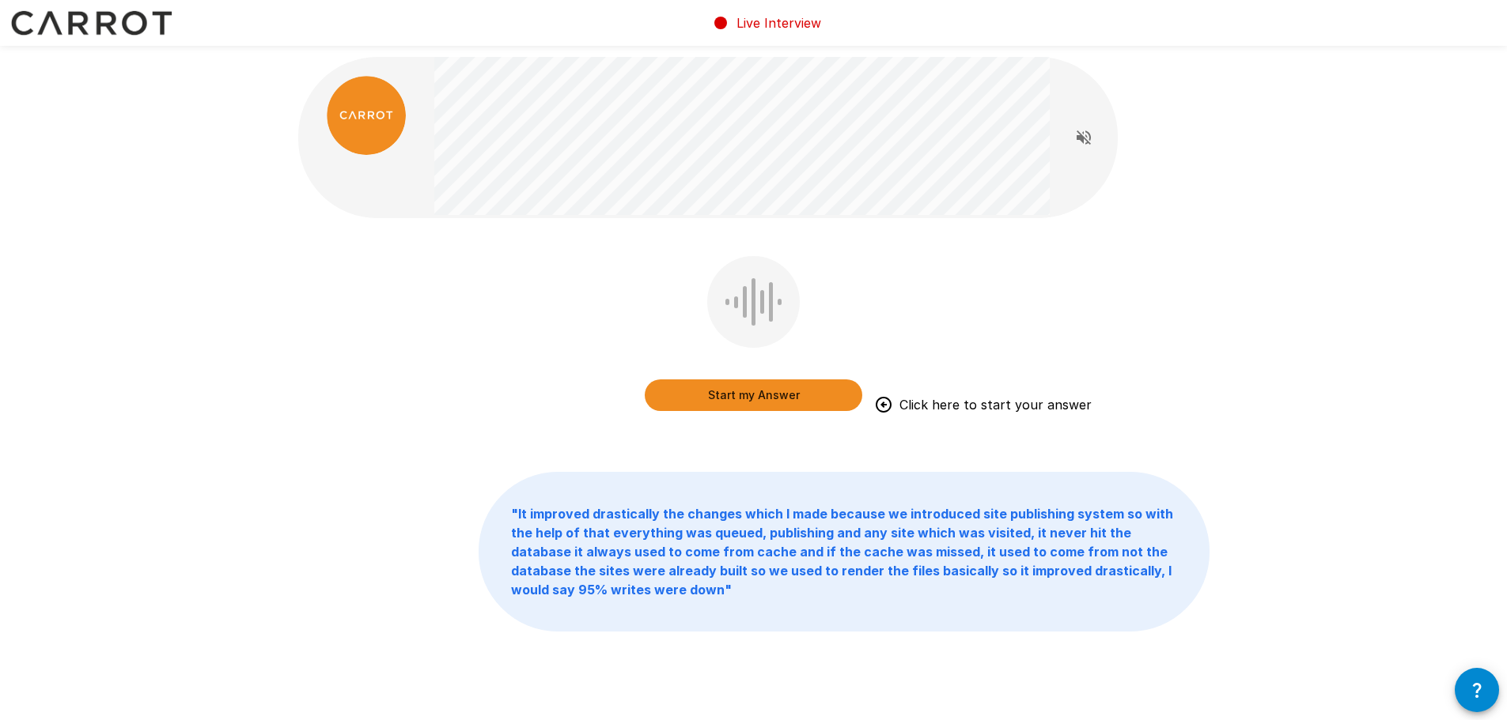
click at [763, 392] on button "Start my Answer" at bounding box center [753, 396] width 217 height 32
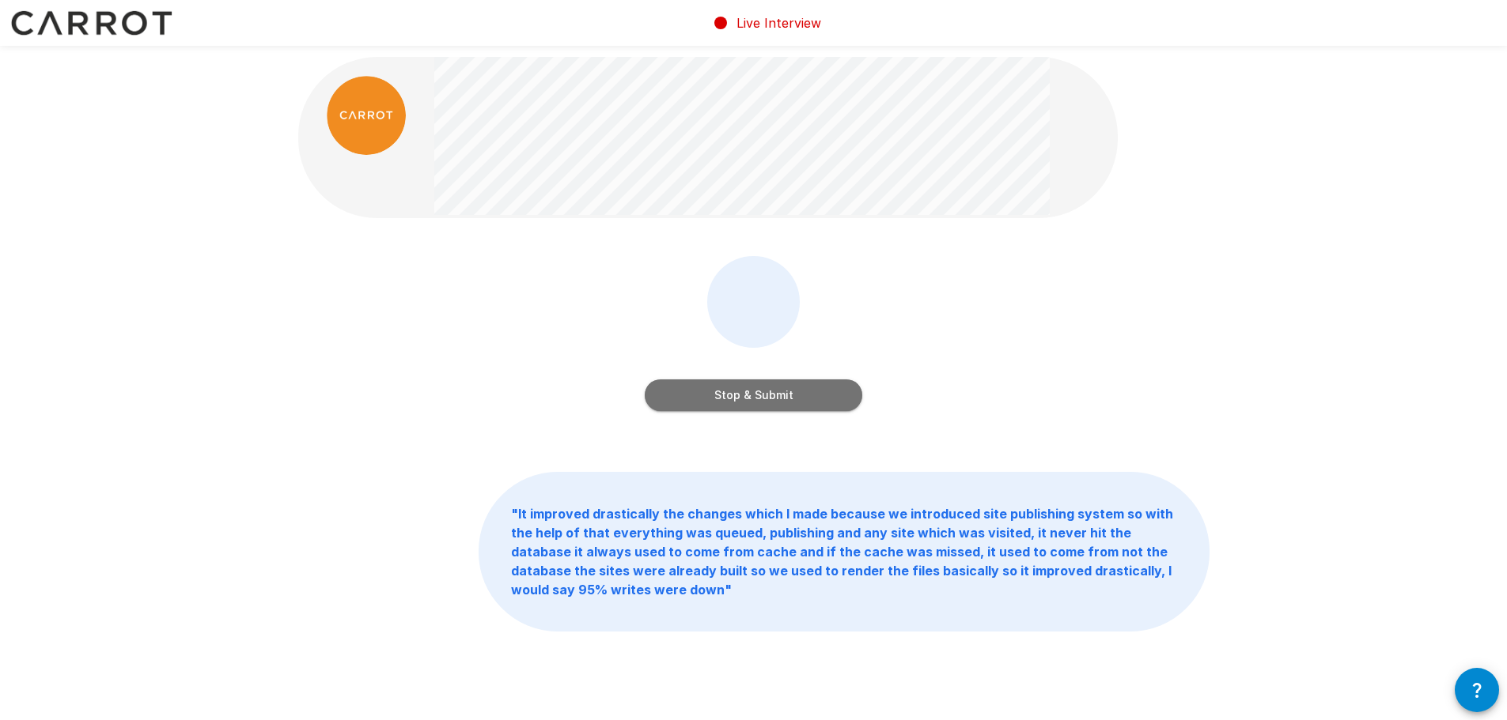
click at [725, 389] on button "Stop & Submit" at bounding box center [753, 396] width 217 height 32
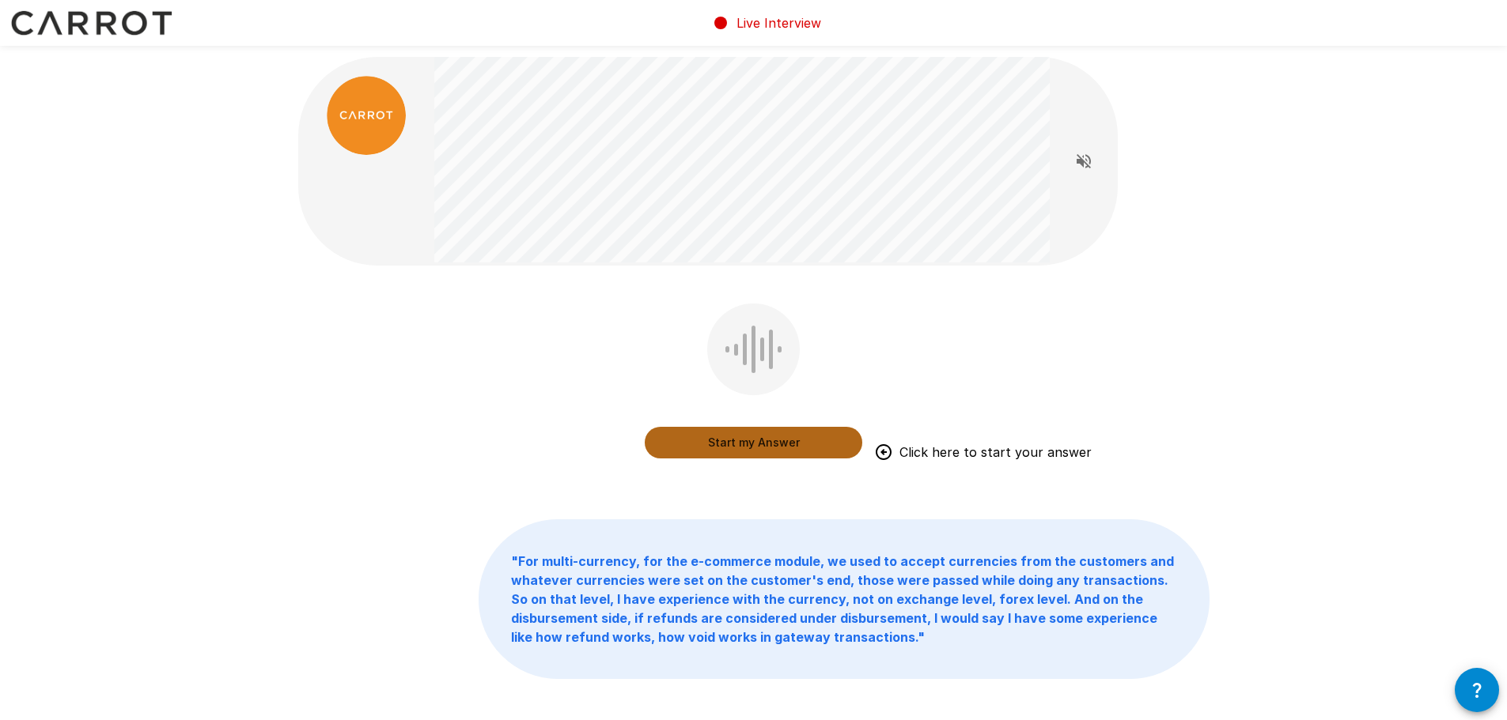
click at [746, 441] on button "Start my Answer" at bounding box center [753, 443] width 217 height 32
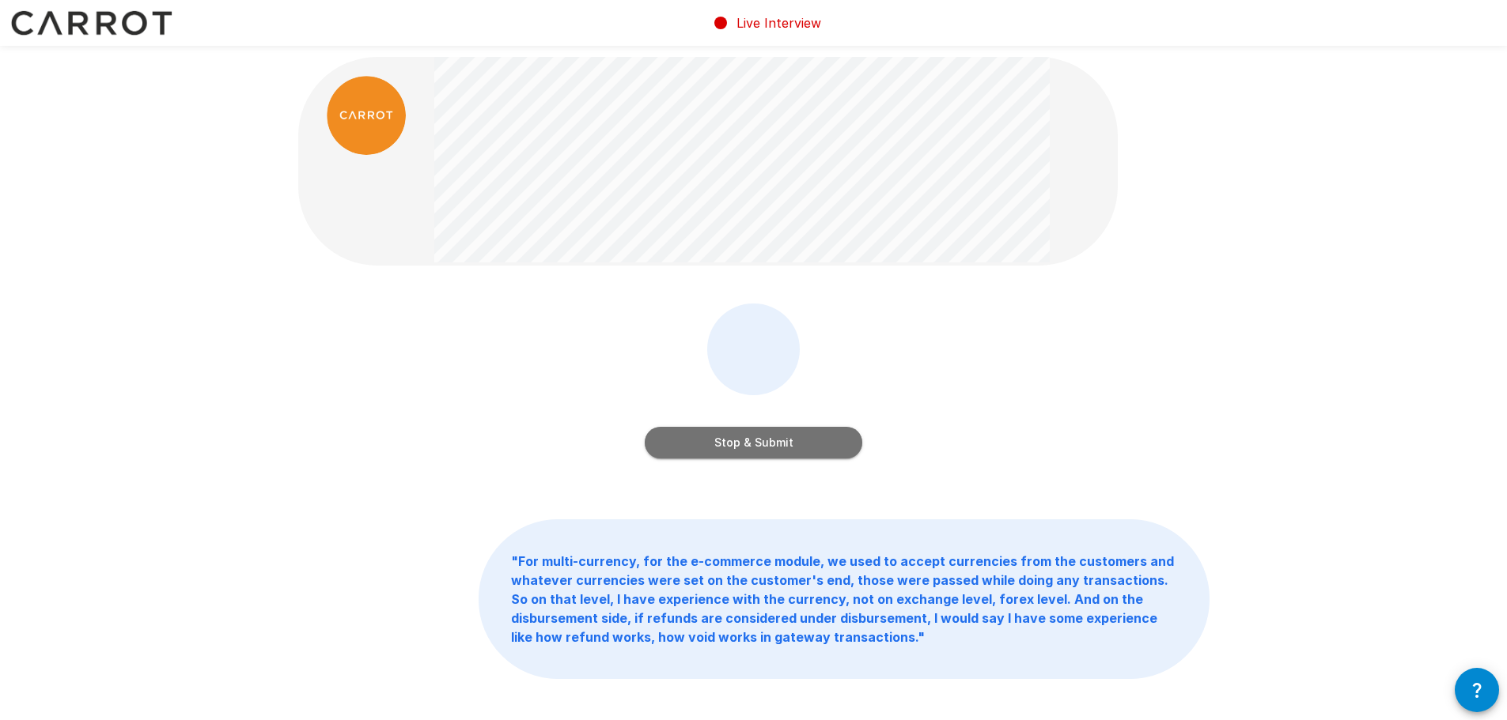
click at [746, 444] on button "Stop & Submit" at bounding box center [753, 443] width 217 height 32
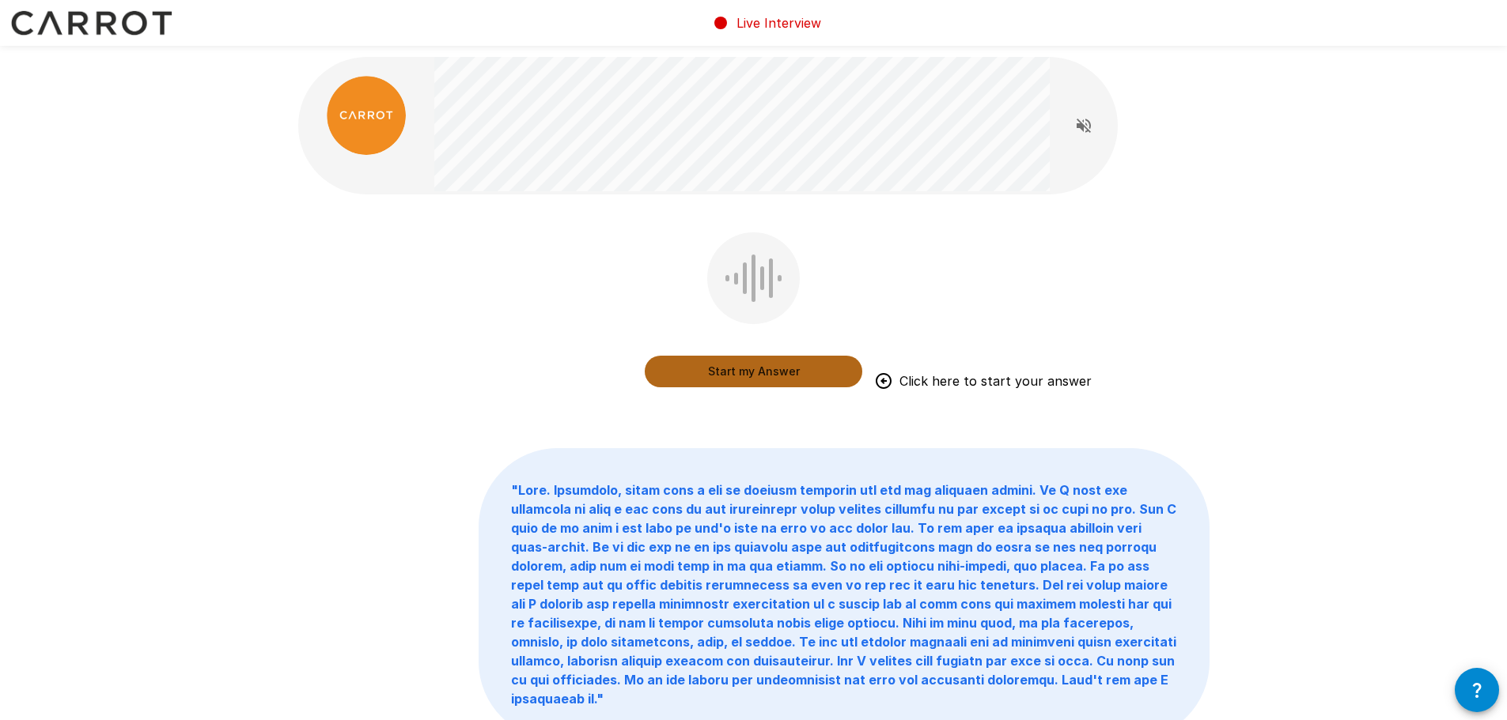
click at [746, 373] on button "Start my Answer" at bounding box center [753, 372] width 217 height 32
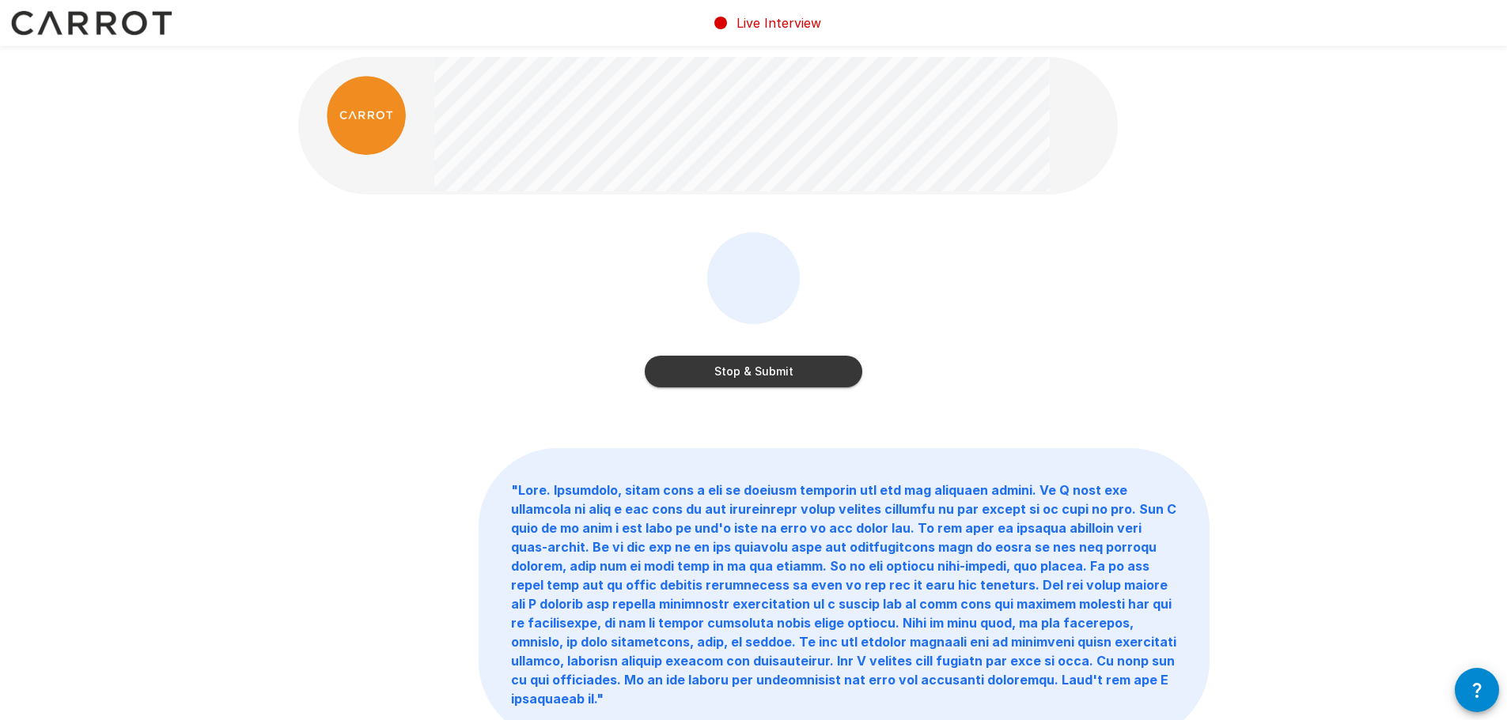
click at [733, 374] on button "Stop & Submit" at bounding box center [753, 372] width 217 height 32
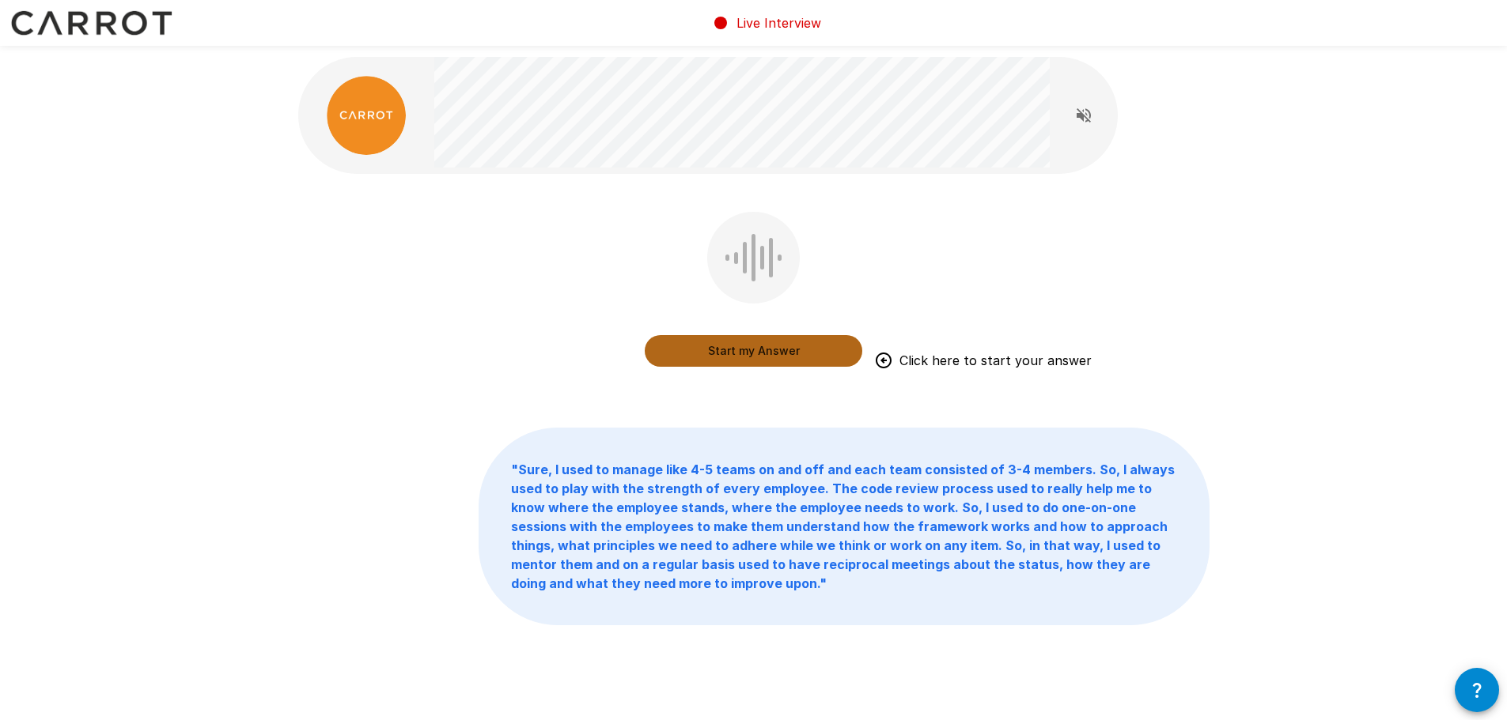
click at [741, 350] on button "Start my Answer" at bounding box center [753, 351] width 217 height 32
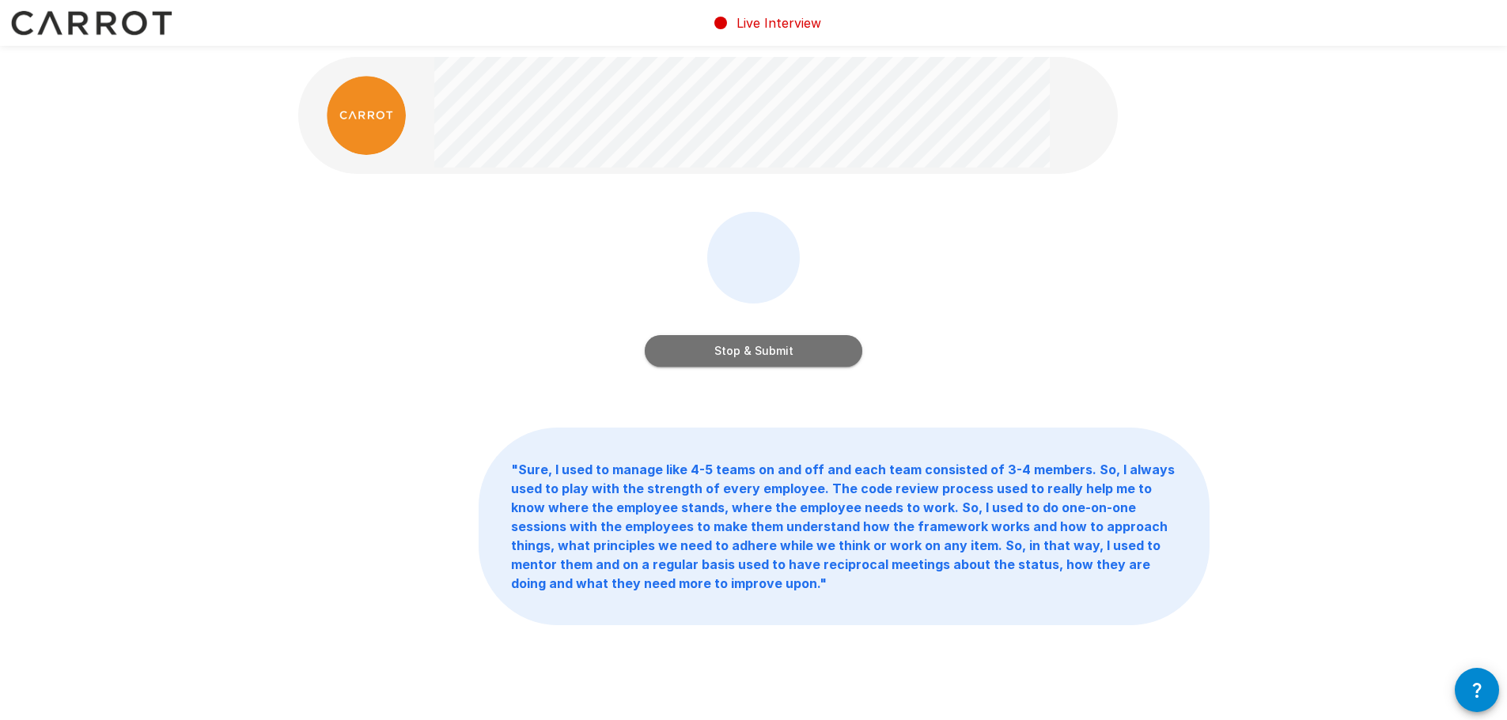
click at [763, 348] on button "Stop & Submit" at bounding box center [753, 351] width 217 height 32
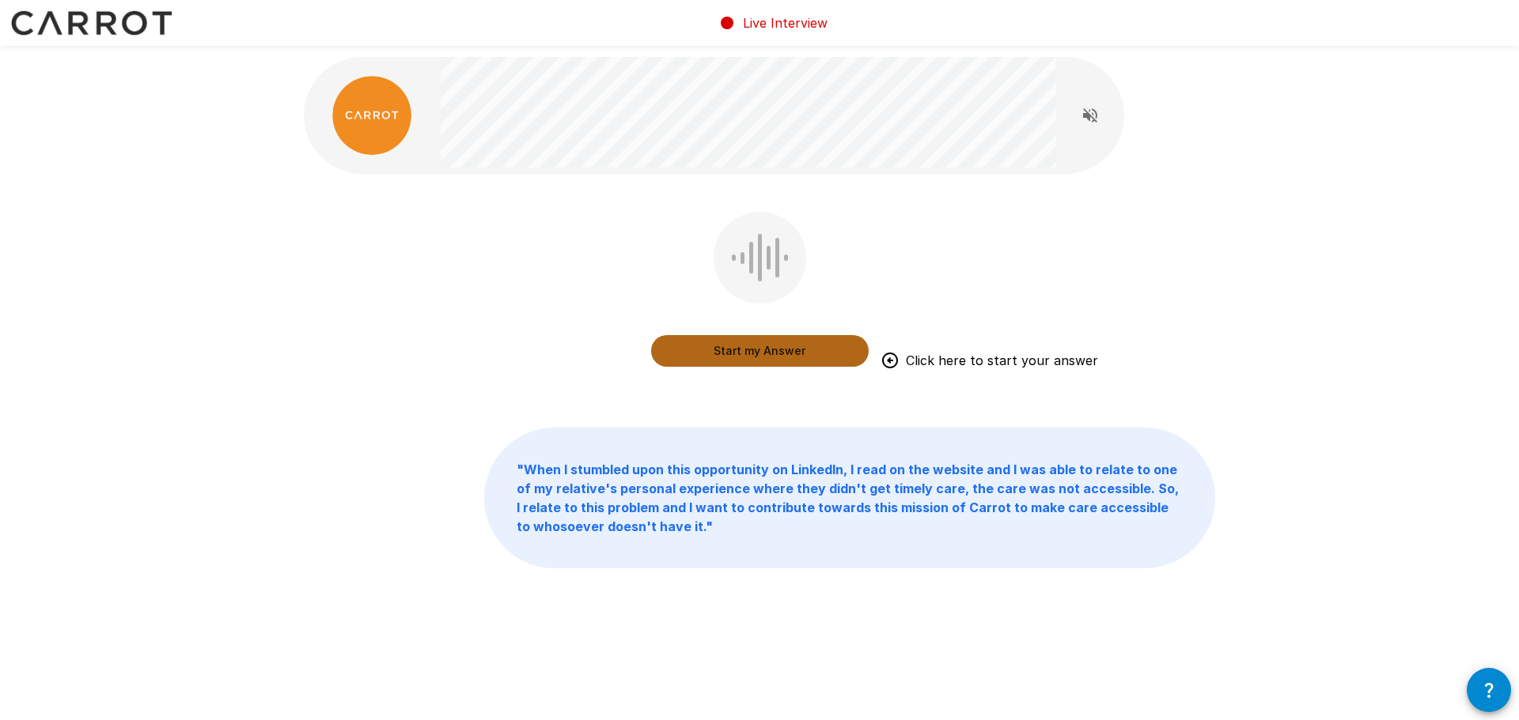
click at [746, 353] on button "Start my Answer" at bounding box center [759, 351] width 217 height 32
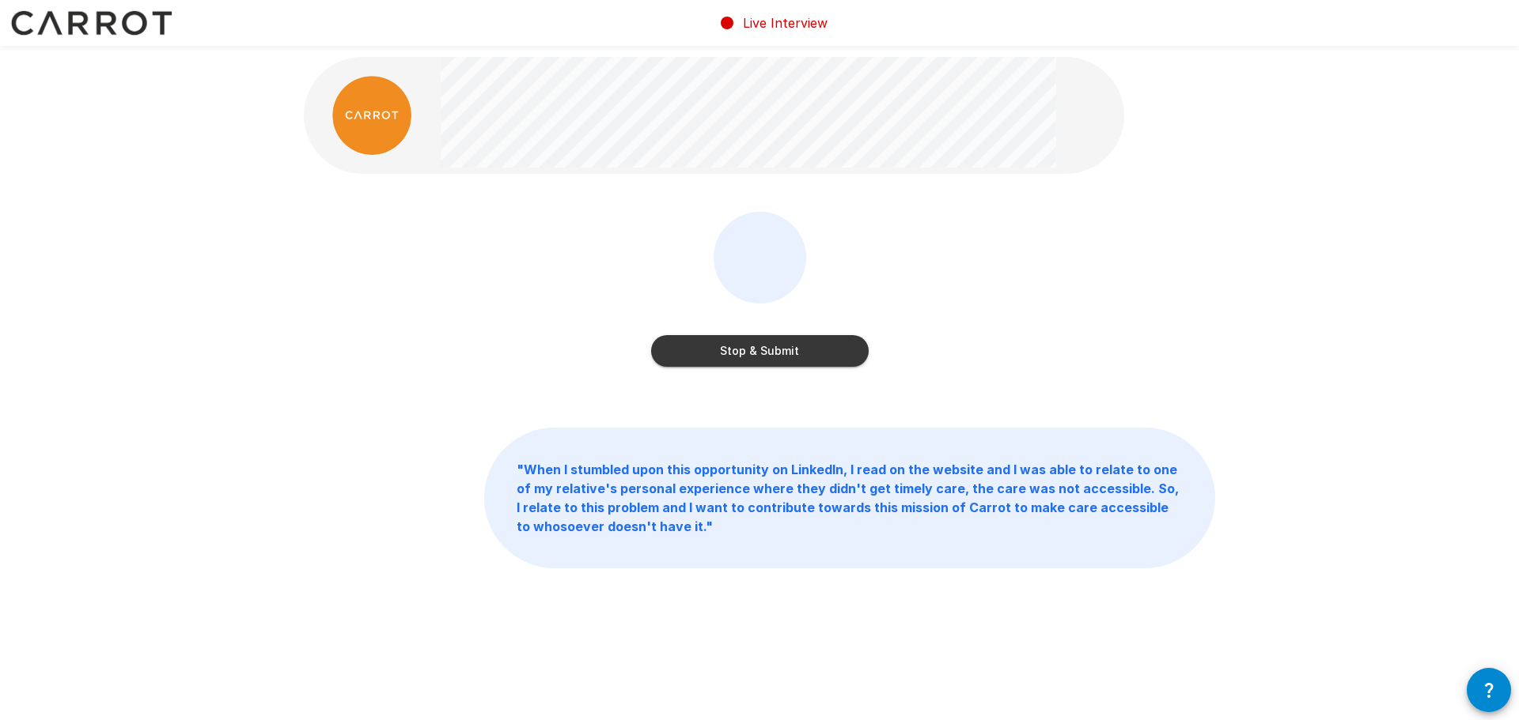
click at [749, 353] on button "Stop & Submit" at bounding box center [759, 351] width 217 height 32
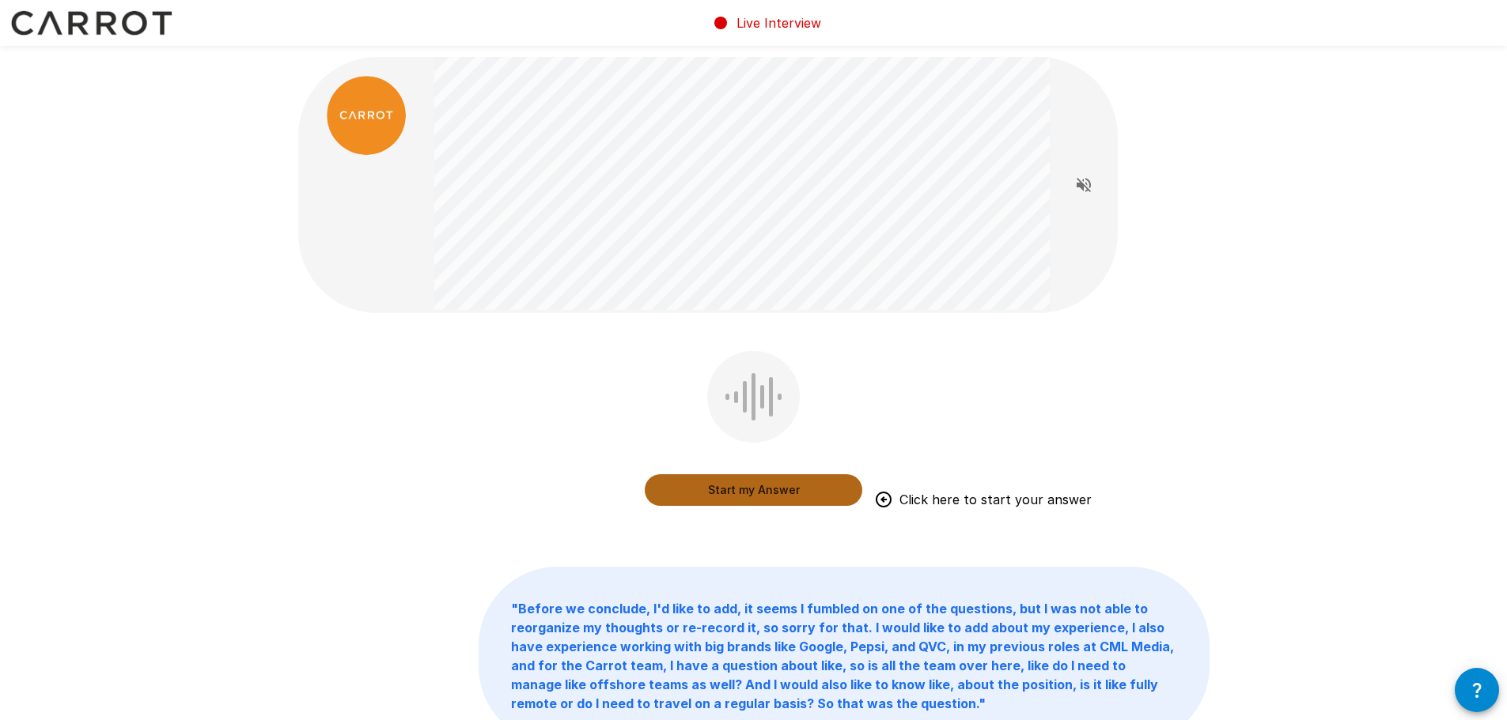
click at [754, 493] on button "Start my Answer" at bounding box center [753, 491] width 217 height 32
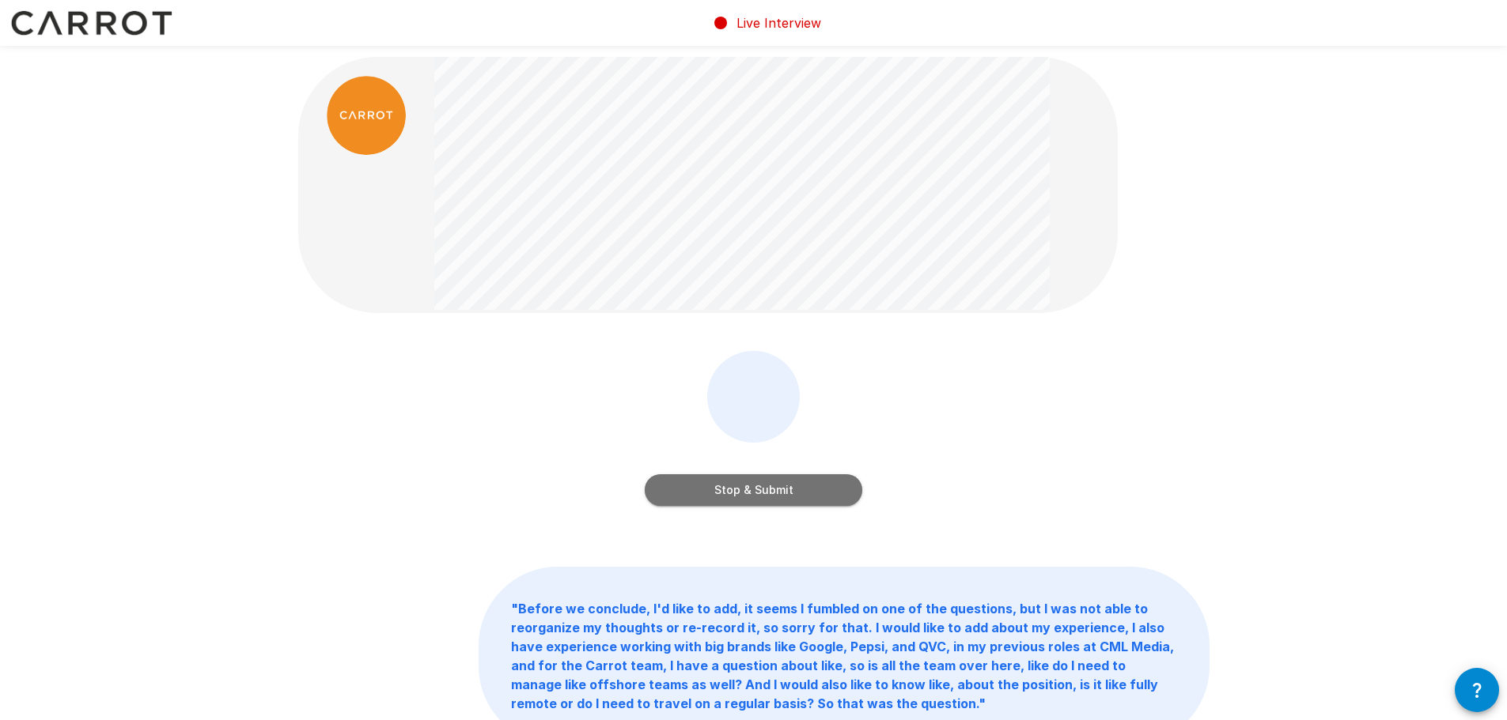
click at [732, 490] on button "Stop & Submit" at bounding box center [753, 491] width 217 height 32
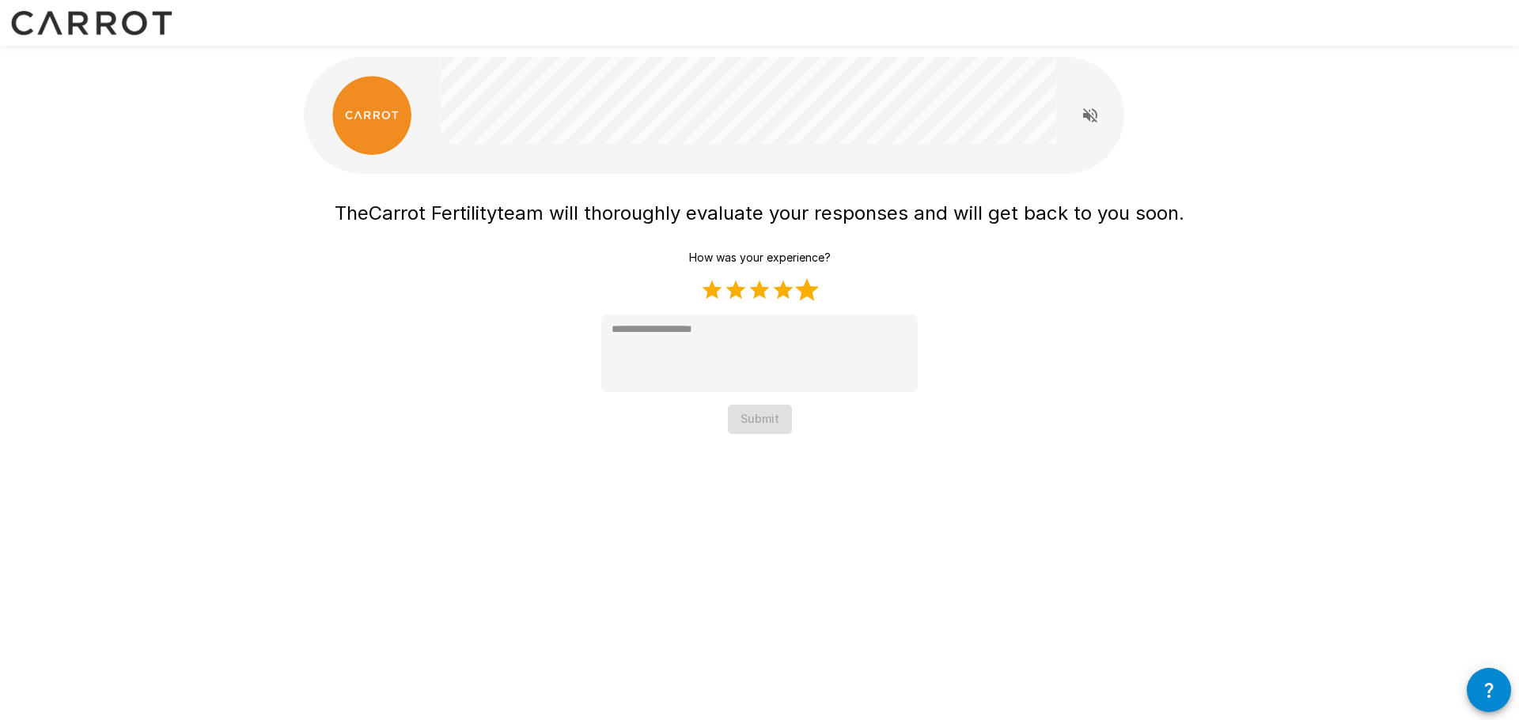
click at [803, 293] on label "5 Stars" at bounding box center [807, 290] width 24 height 24
type textarea "*"
click at [760, 418] on button "Submit" at bounding box center [760, 419] width 64 height 29
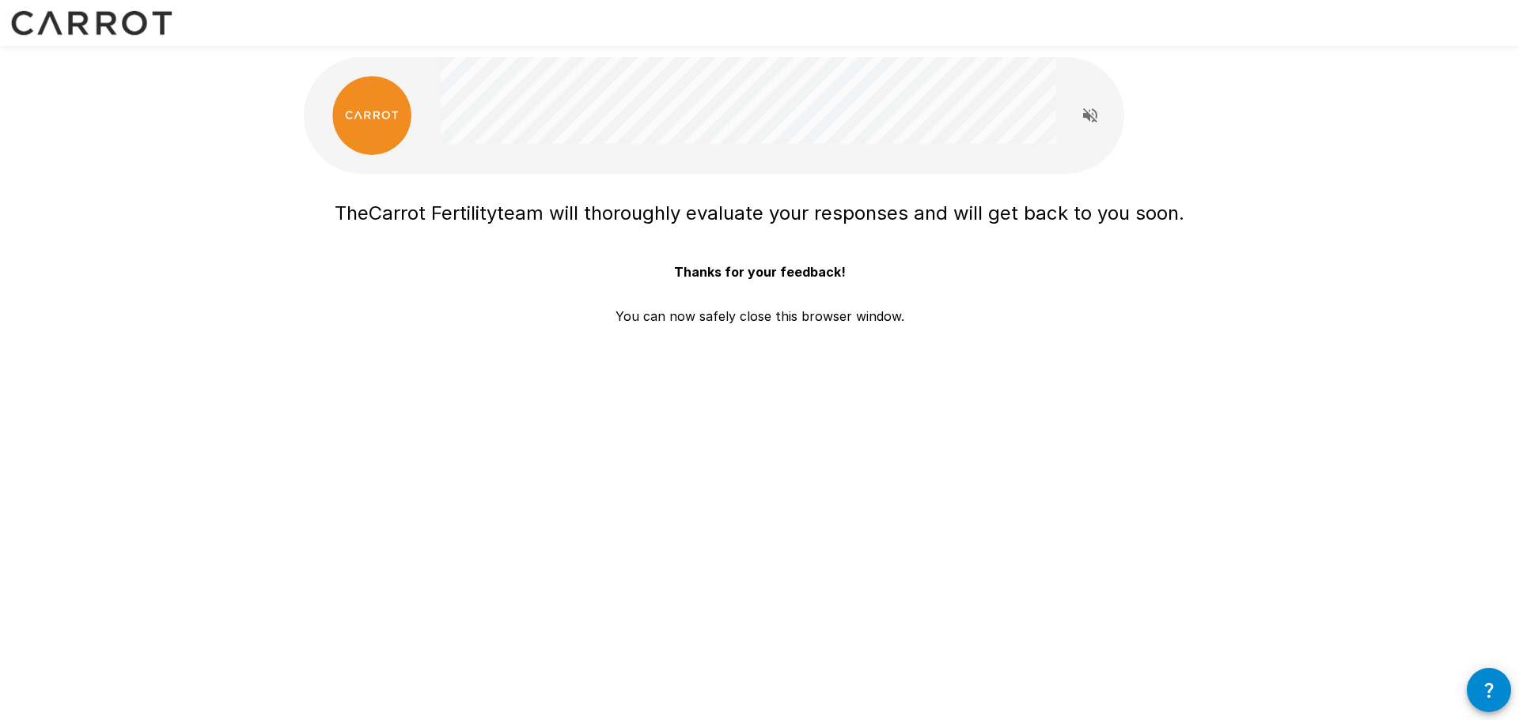
click at [418, 355] on div "The Carrot Fertility team will thoroughly evaluate your responses and will get …" at bounding box center [759, 282] width 911 height 178
